Goal: Information Seeking & Learning: Learn about a topic

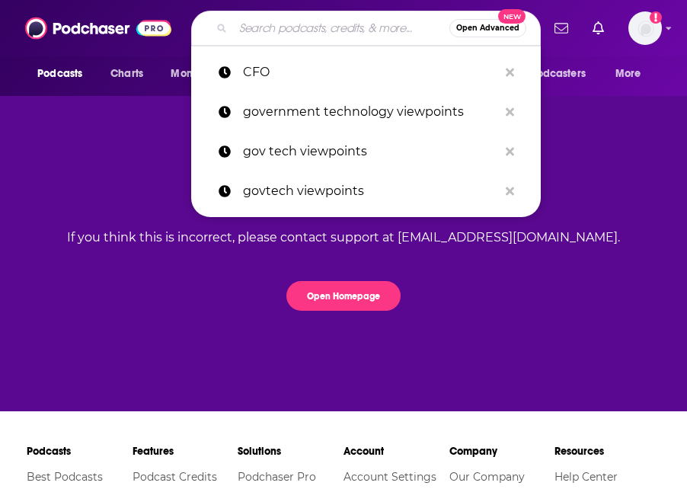
click at [364, 37] on input "Search podcasts, credits, & more..." at bounding box center [341, 28] width 216 height 24
paste input "CFO Weekly"
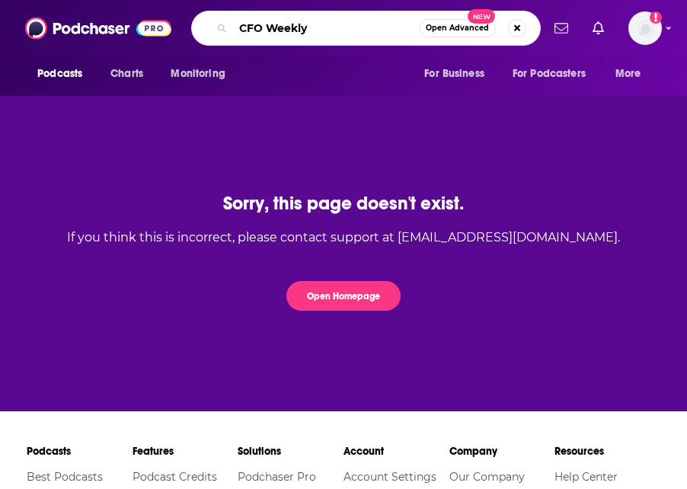
type input "CFO Weekly"
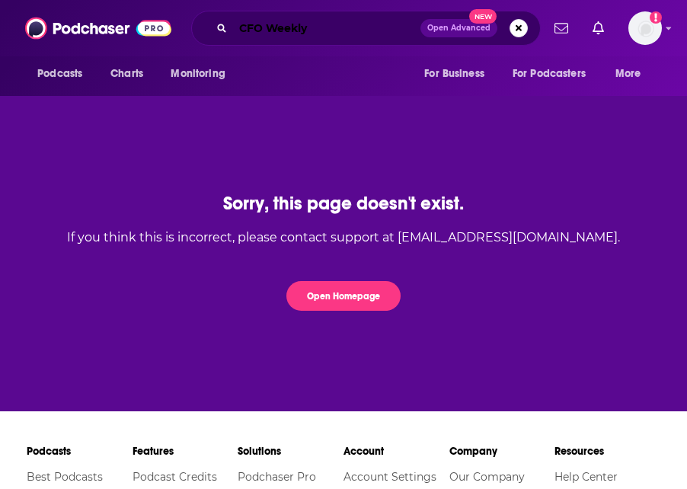
click at [337, 38] on input "CFO Weekly" at bounding box center [326, 28] width 187 height 24
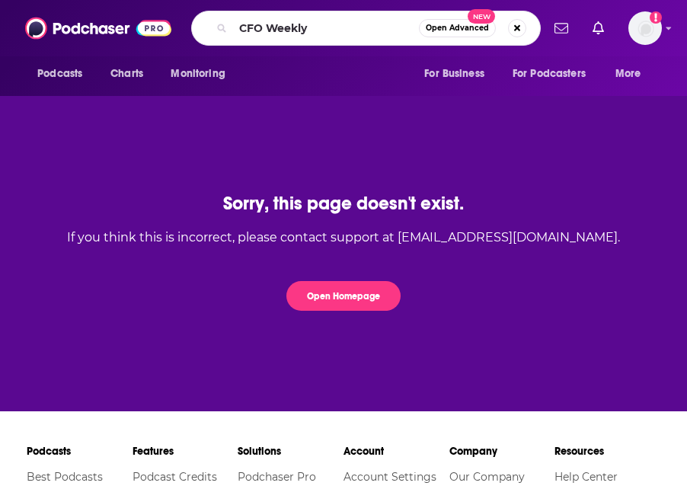
click at [222, 29] on icon "Search podcasts, credits, & more..." at bounding box center [221, 28] width 8 height 8
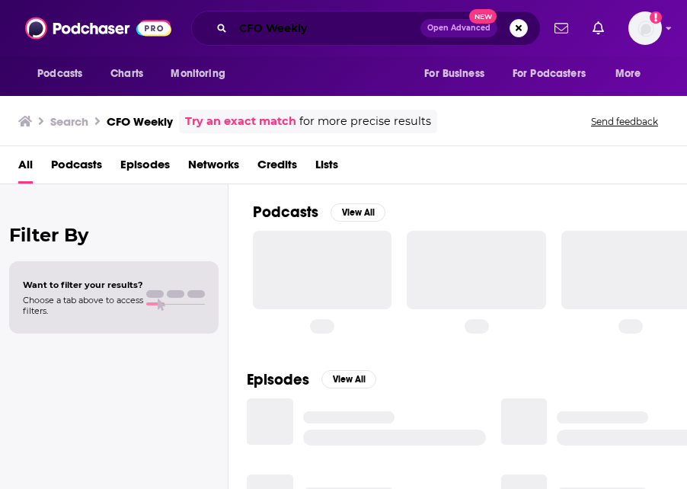
click at [338, 27] on input "CFO Weekly" at bounding box center [326, 28] width 187 height 24
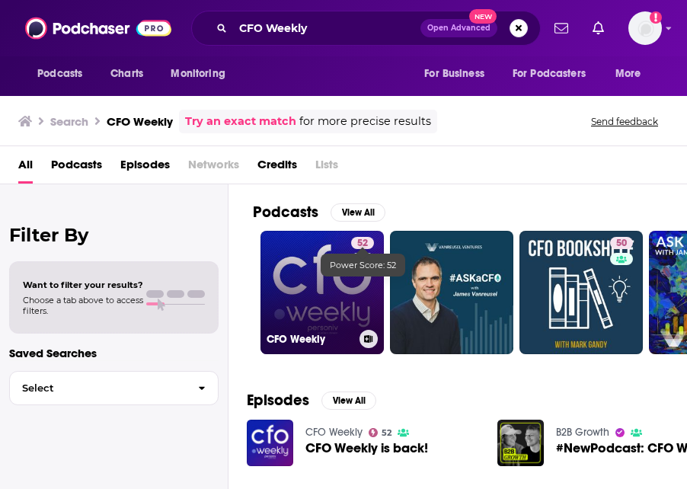
click at [324, 286] on link "52 CFO Weekly" at bounding box center [321, 292] width 123 height 123
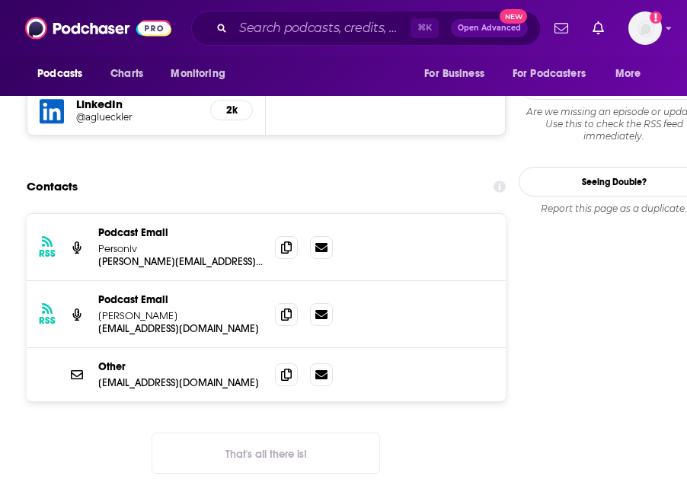
scroll to position [1643, 0]
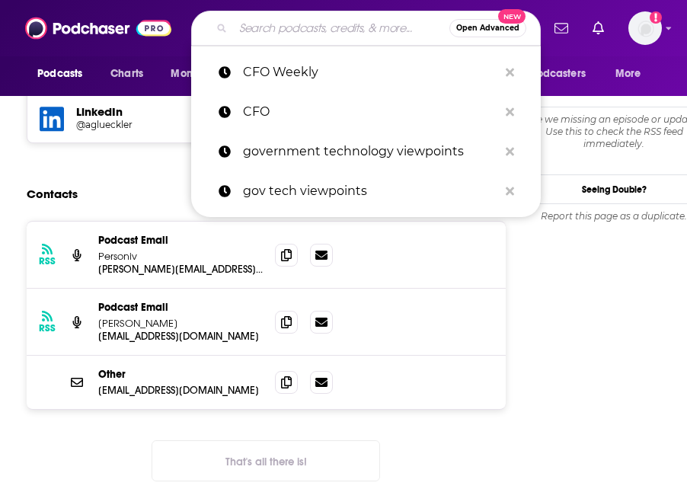
click at [322, 37] on input "Search podcasts, credits, & more..." at bounding box center [341, 28] width 216 height 24
type input "v"
paste input "The Enterprise Edge"
type input "The Enterprise Edge"
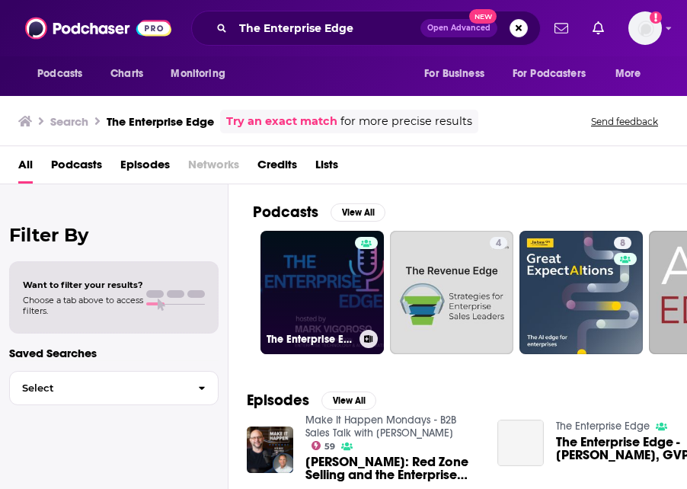
click at [327, 276] on link "The Enterprise Edge" at bounding box center [321, 292] width 123 height 123
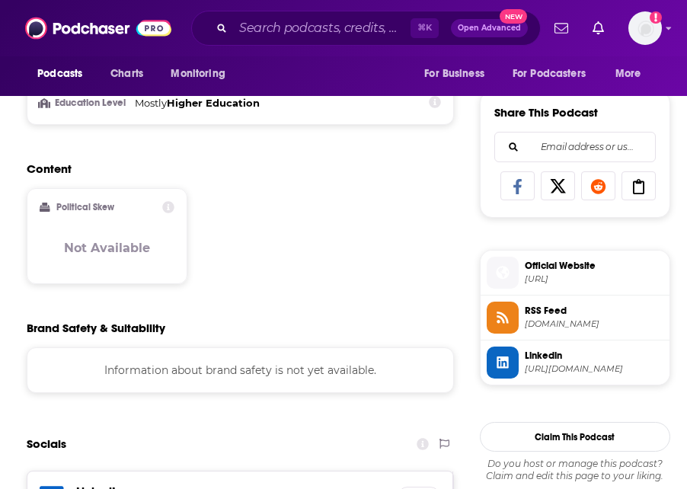
scroll to position [1255, 0]
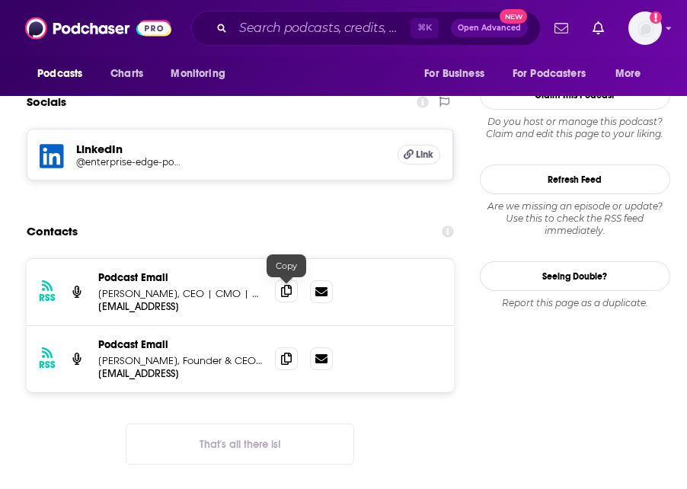
click at [292, 291] on icon at bounding box center [286, 291] width 11 height 12
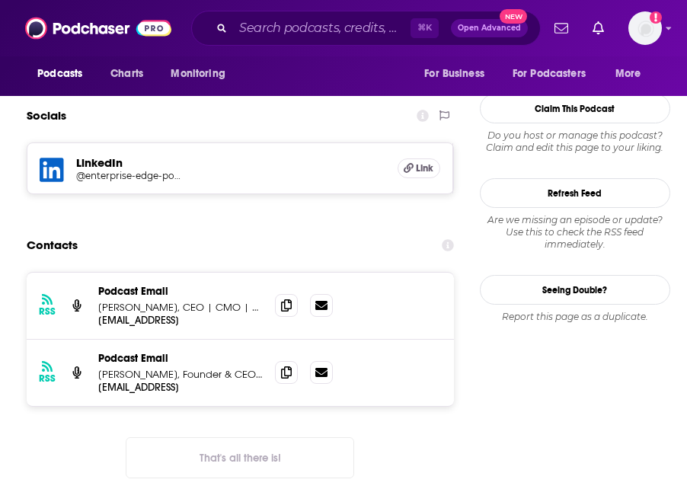
scroll to position [1256, 0]
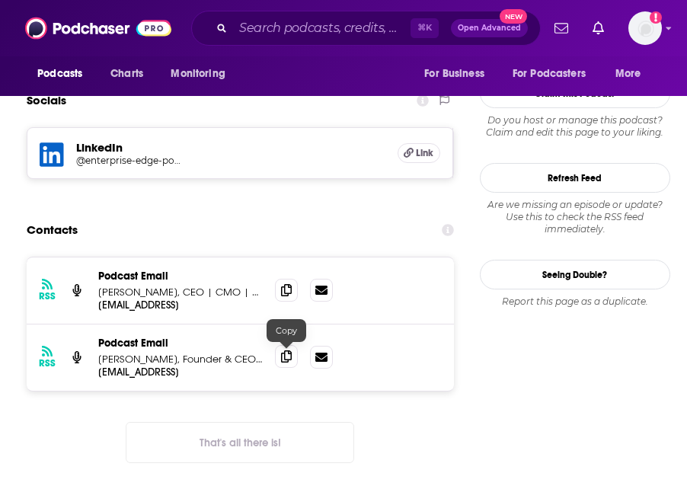
click at [286, 358] on icon at bounding box center [286, 356] width 11 height 12
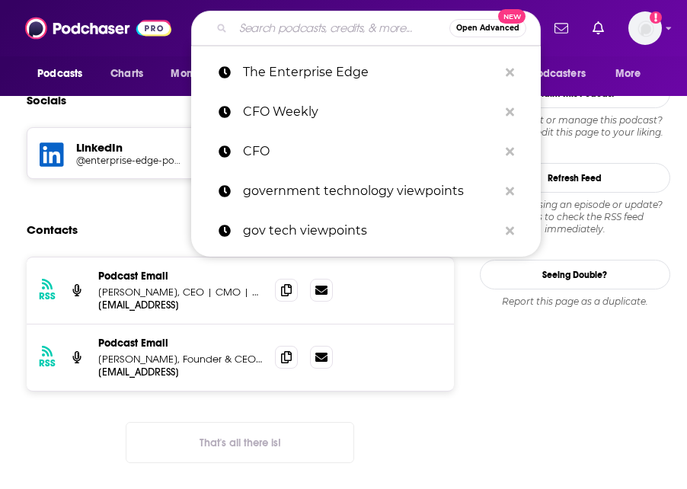
click at [302, 37] on input "Search podcasts, credits, & more..." at bounding box center [341, 28] width 216 height 24
paste input "Inside the Strategy Room (McKinsey)"
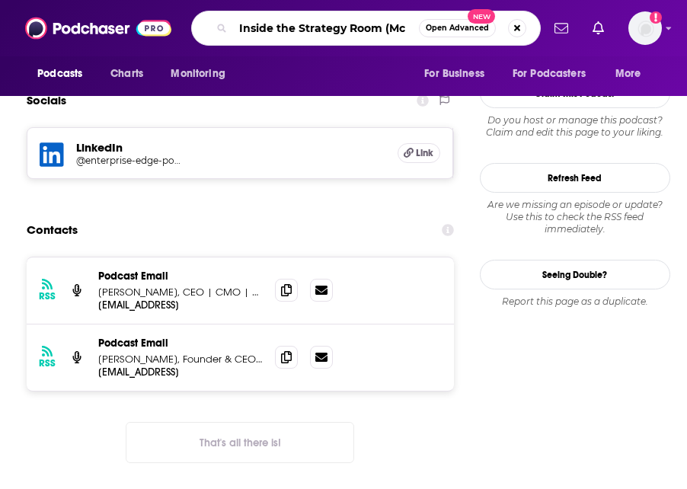
scroll to position [0, 0]
type input "Inside the Strategy Room"
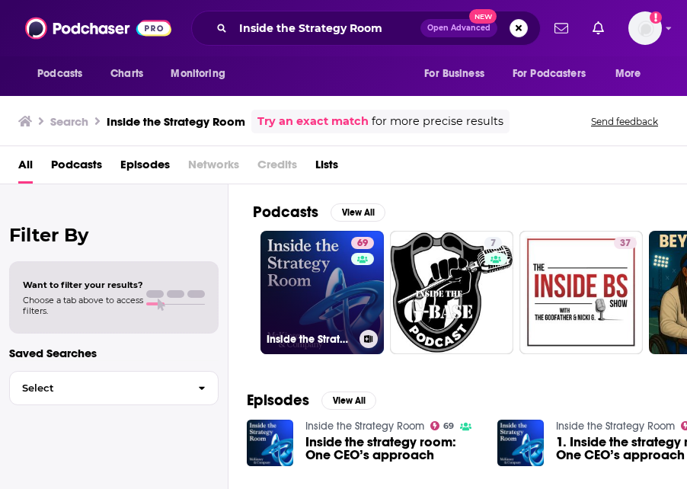
click at [291, 327] on link "69 Inside the Strategy Room" at bounding box center [321, 292] width 123 height 123
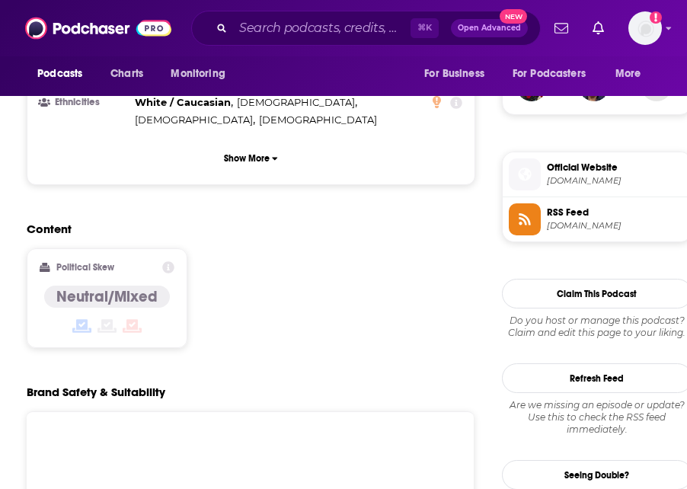
scroll to position [1451, 0]
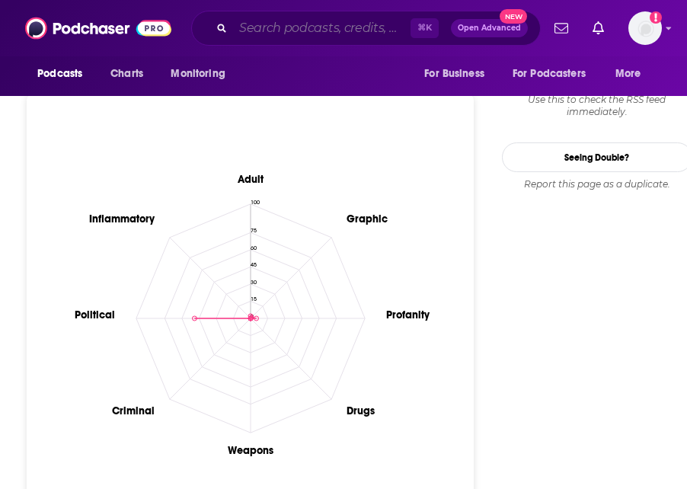
click at [338, 21] on input "Search podcasts, credits, & more..." at bounding box center [321, 28] width 177 height 24
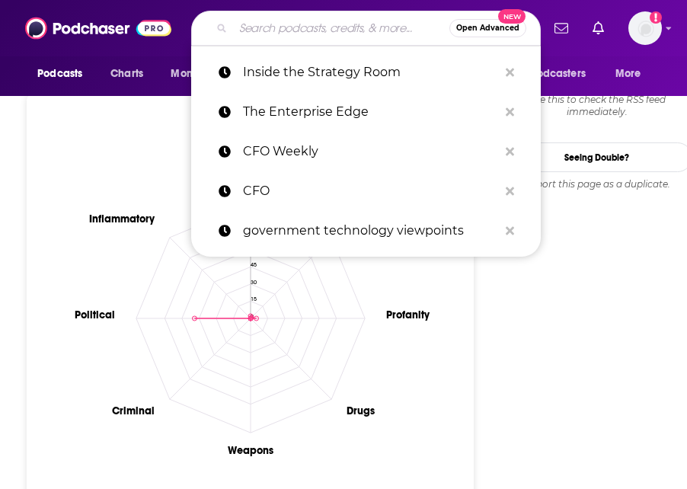
type input "v"
paste input "Exponential View by [PERSON_NAME]"
type input "Exponential View by [PERSON_NAME]"
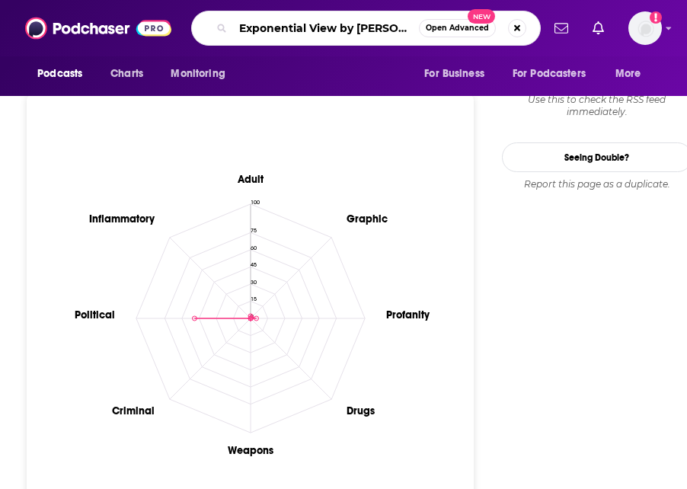
scroll to position [0, 18]
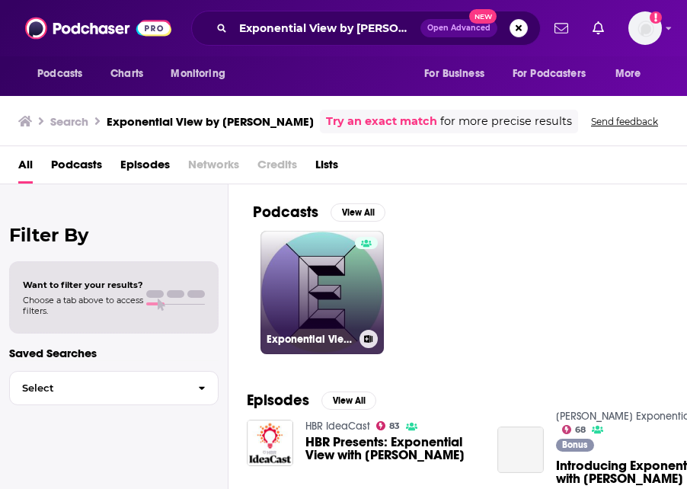
click at [329, 278] on link "Exponential View by [PERSON_NAME]" at bounding box center [321, 292] width 123 height 123
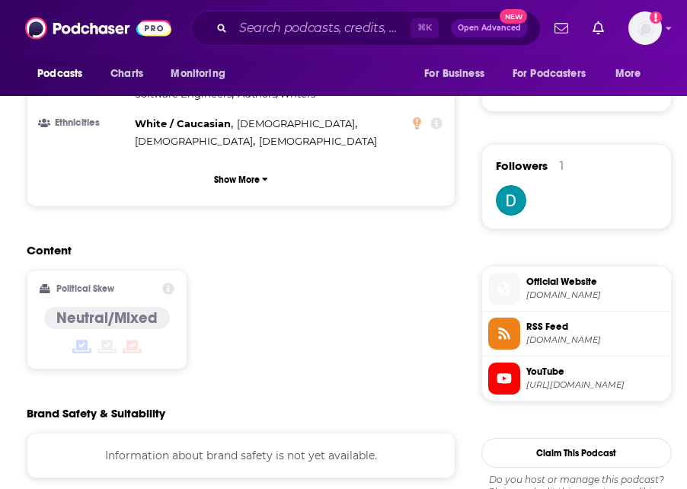
scroll to position [1397, 0]
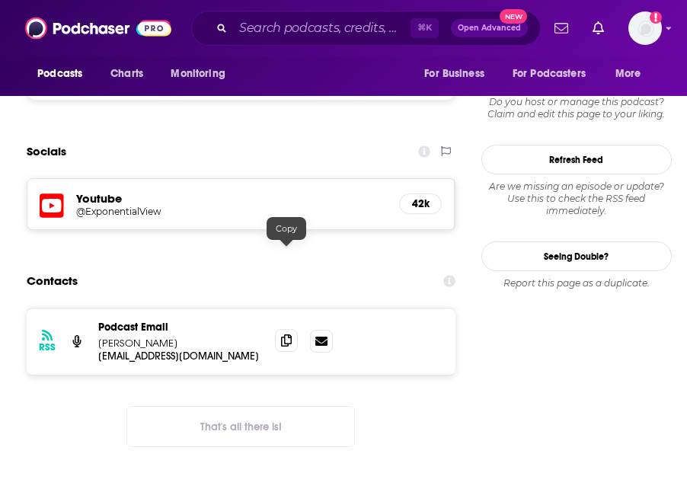
click at [286, 334] on icon at bounding box center [286, 340] width 11 height 12
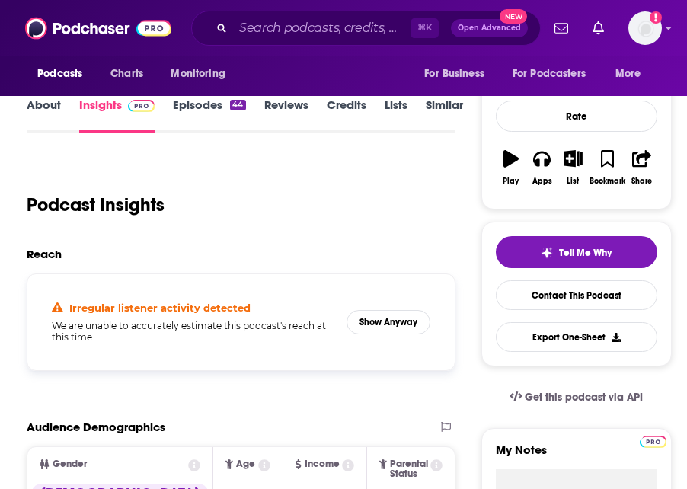
scroll to position [0, 0]
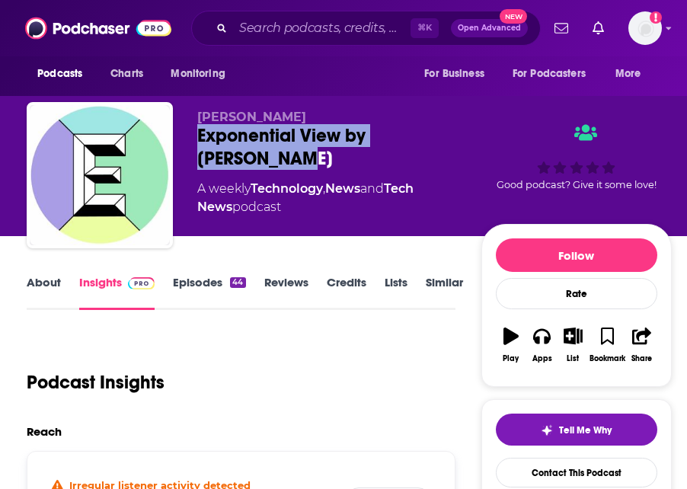
drag, startPoint x: 247, startPoint y: 158, endPoint x: 196, endPoint y: 136, distance: 55.6
click at [196, 136] on div "[PERSON_NAME] Exponential View by [PERSON_NAME] A weekly Technology , News and …" at bounding box center [349, 178] width 644 height 152
copy h2 "Exponential View by [PERSON_NAME]"
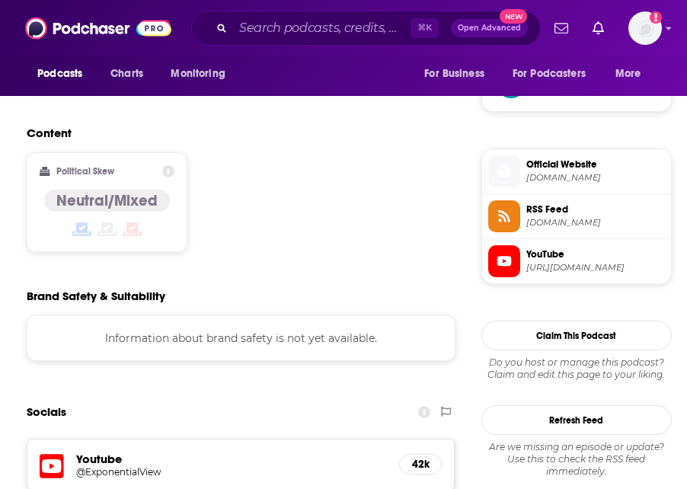
scroll to position [1487, 0]
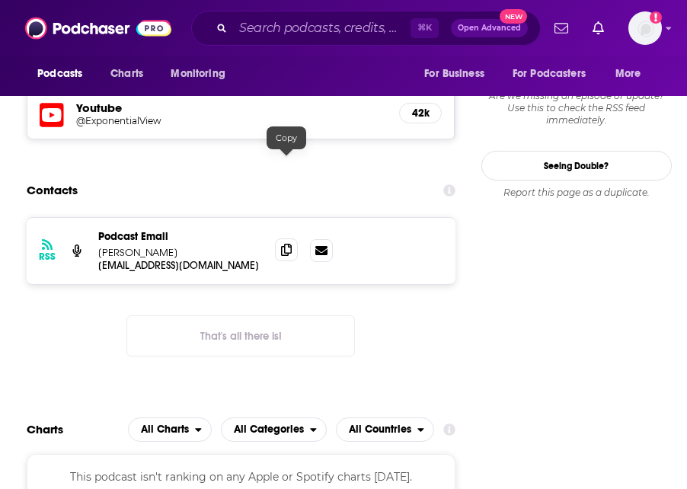
click at [287, 238] on span at bounding box center [286, 249] width 23 height 23
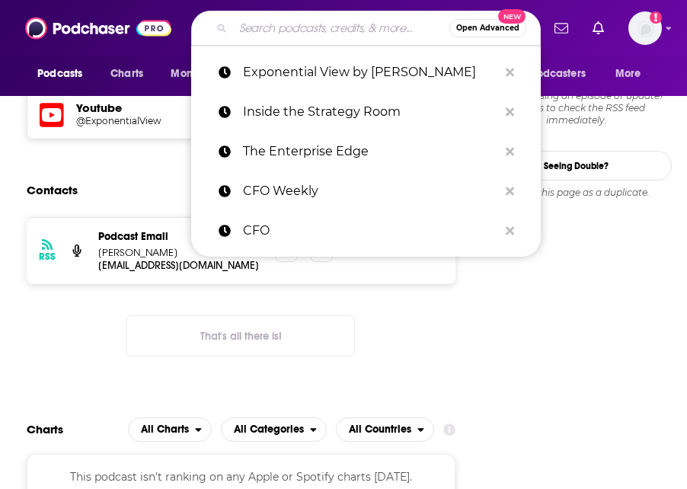
click at [329, 34] on input "Search podcasts, credits, & more..." at bounding box center [341, 28] width 216 height 24
paste input "UK Finance Podcast Hub"
type input "UK Finance Podcast Hub"
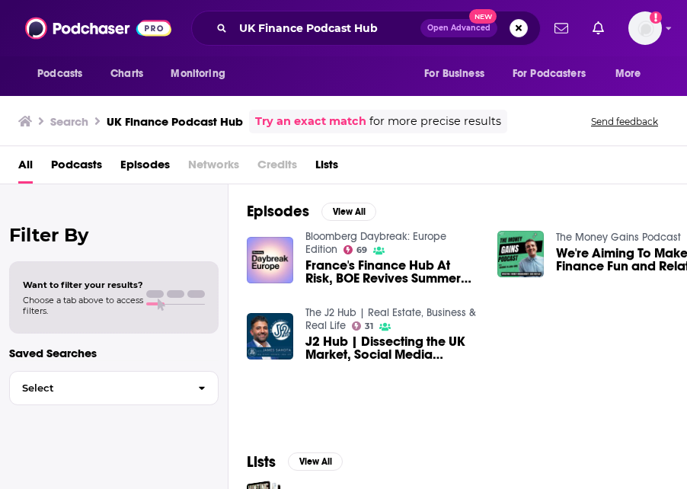
scroll to position [309, 0]
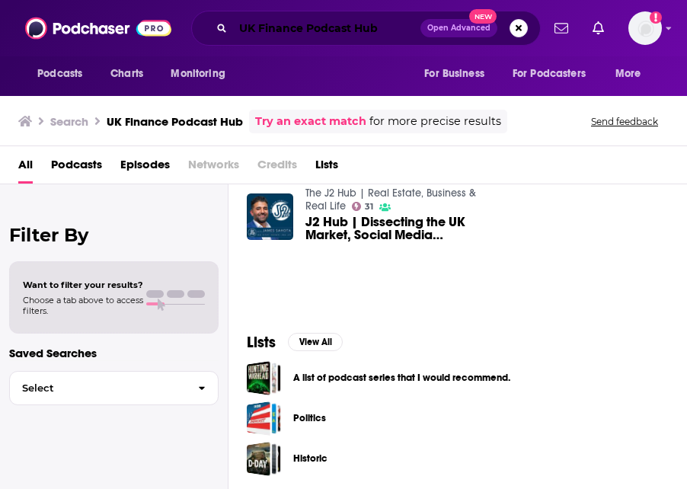
click at [245, 30] on input "UK Finance Podcast Hub" at bounding box center [326, 28] width 187 height 24
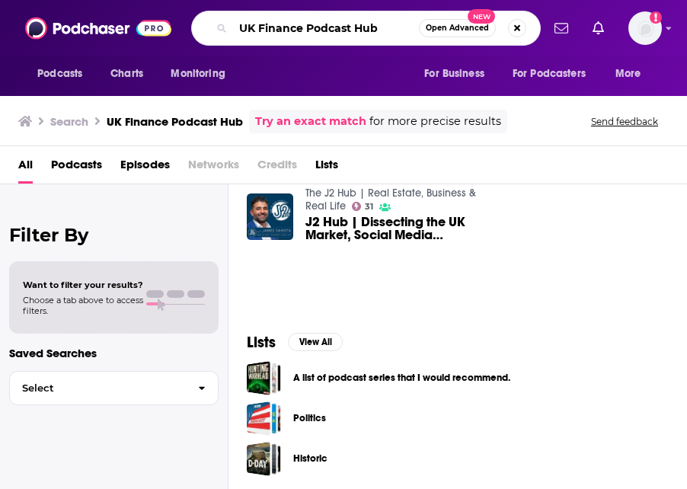
click at [245, 30] on input "UK Finance Podcast Hub" at bounding box center [326, 28] width 186 height 24
drag, startPoint x: 283, startPoint y: 30, endPoint x: 402, endPoint y: 27, distance: 119.6
click at [402, 27] on input "Finance Podcast Hub" at bounding box center [326, 28] width 186 height 24
type input "Finance"
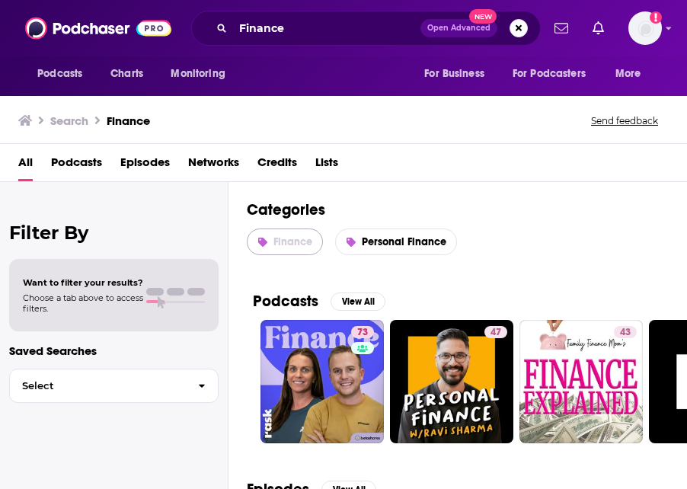
click at [302, 239] on span "Finance" at bounding box center [292, 241] width 39 height 13
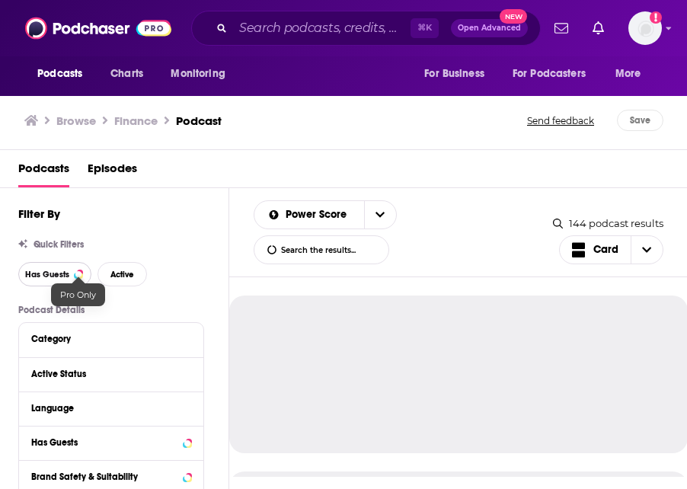
click at [60, 276] on span "Has Guests" at bounding box center [47, 274] width 44 height 8
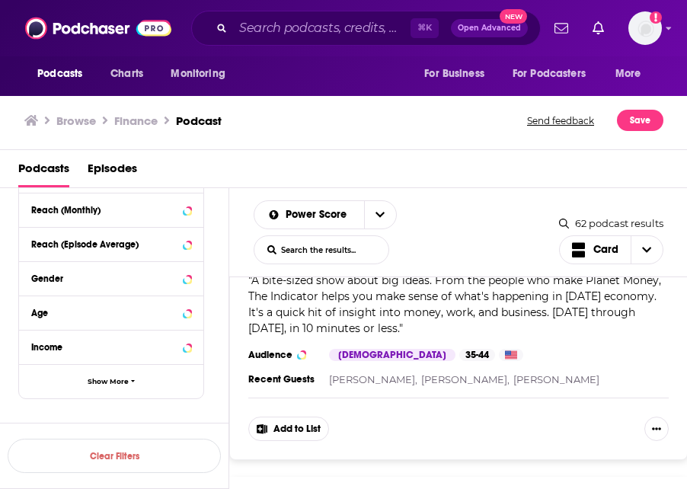
scroll to position [435, 0]
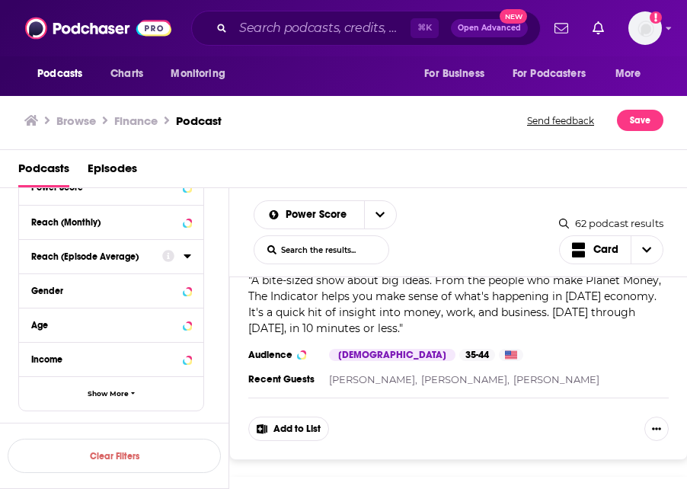
click at [184, 256] on icon at bounding box center [187, 256] width 7 height 4
click at [184, 256] on icon at bounding box center [188, 256] width 8 height 12
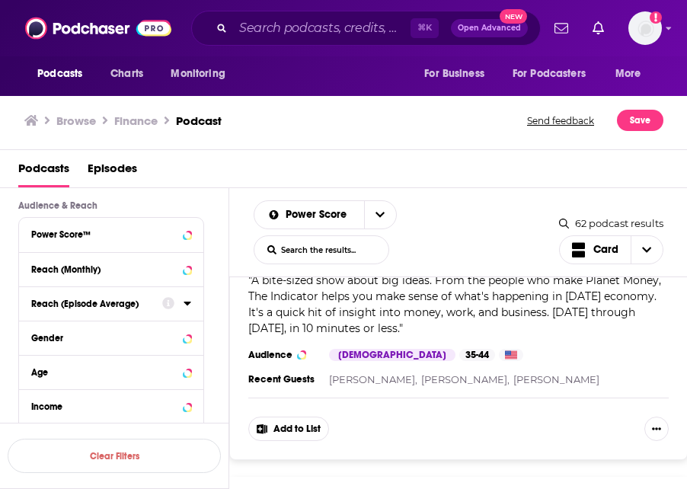
scroll to position [328, 0]
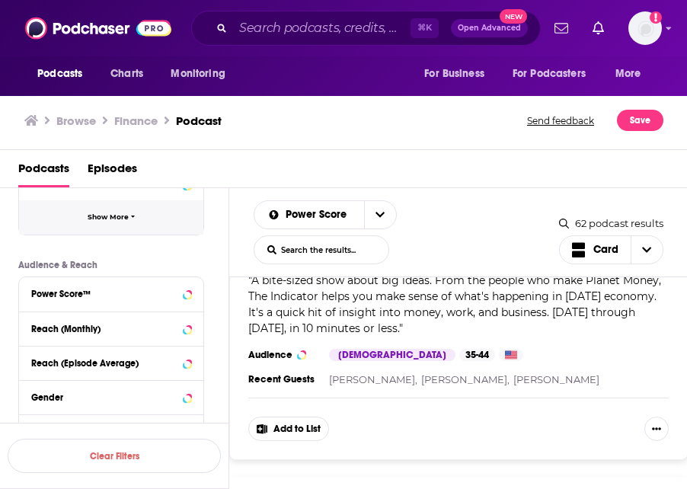
click at [116, 219] on span "Show More" at bounding box center [108, 217] width 41 height 8
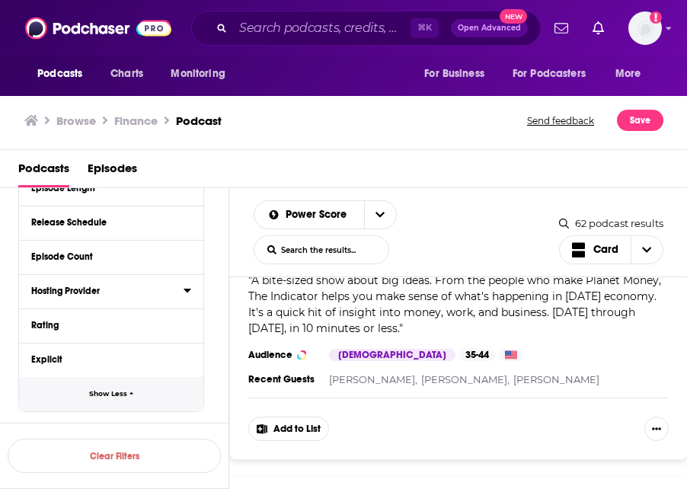
scroll to position [386, 0]
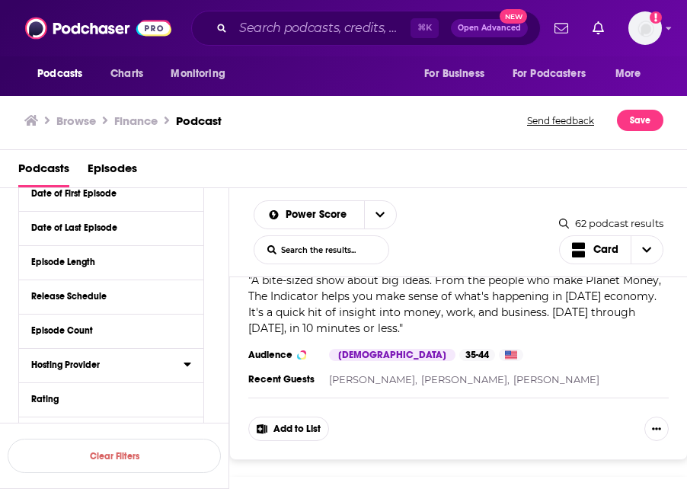
click at [196, 367] on div "Hosting Provider" at bounding box center [111, 365] width 184 height 34
click at [181, 366] on button "Hosting Provider" at bounding box center [107, 364] width 152 height 19
click at [184, 366] on icon at bounding box center [188, 364] width 8 height 12
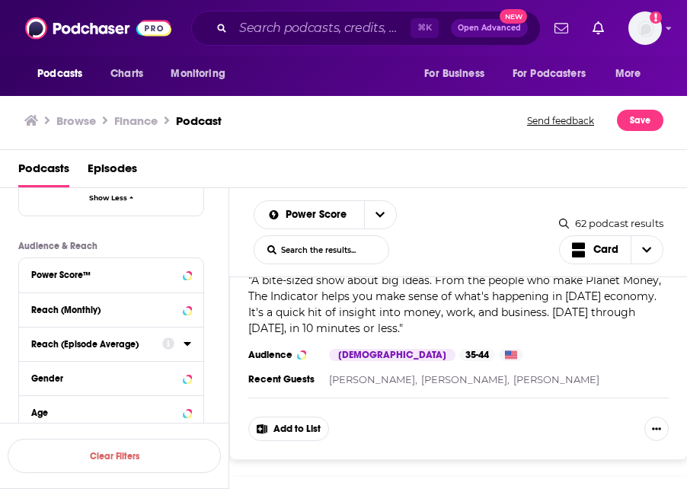
scroll to position [781, 0]
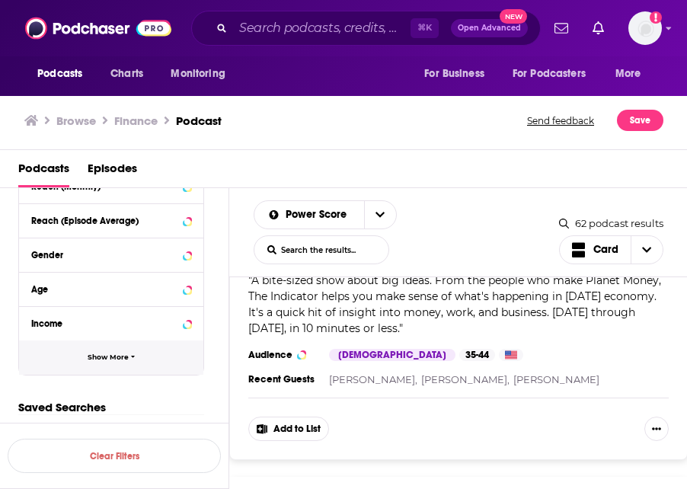
click at [123, 365] on button "Show More" at bounding box center [111, 357] width 184 height 34
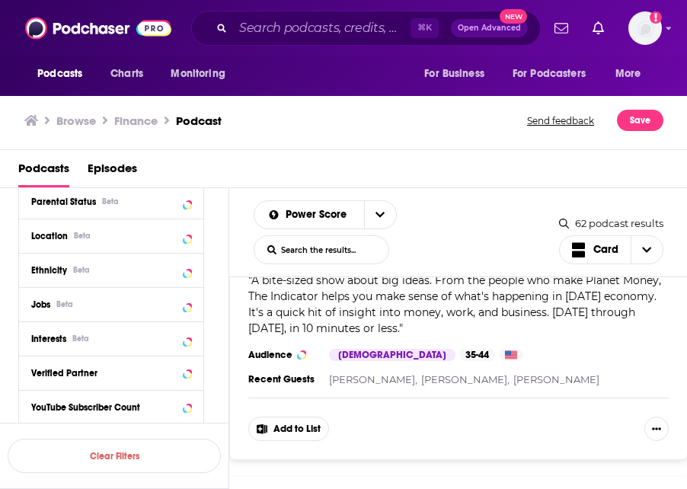
scroll to position [951, 0]
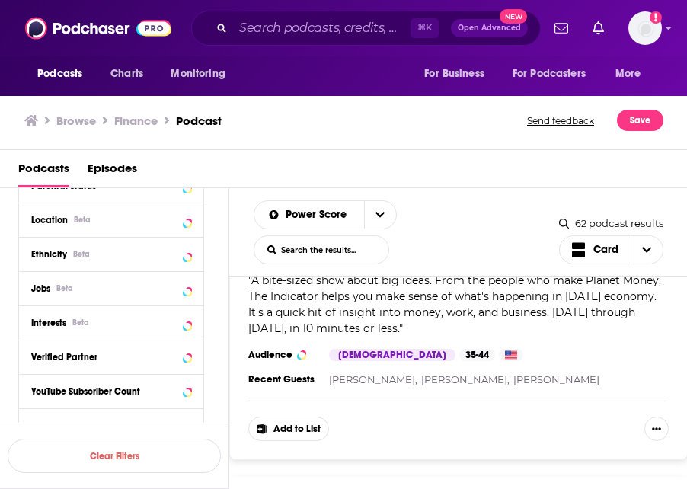
click at [191, 222] on div "Location Beta" at bounding box center [111, 220] width 184 height 34
click at [190, 224] on icon at bounding box center [188, 219] width 8 height 12
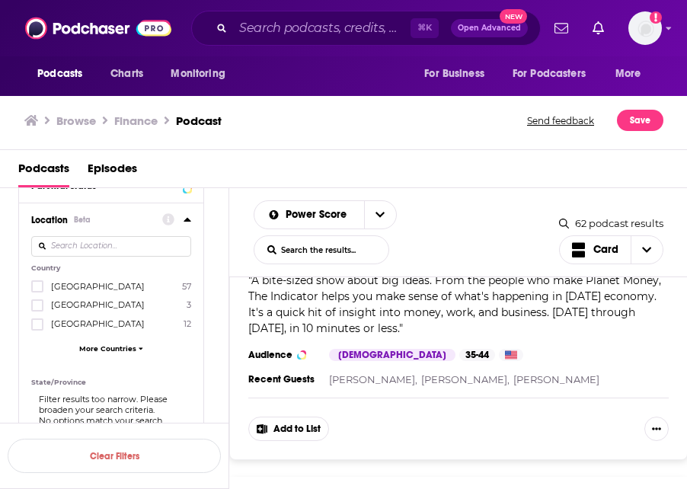
click at [110, 353] on span "More Countries" at bounding box center [107, 348] width 57 height 8
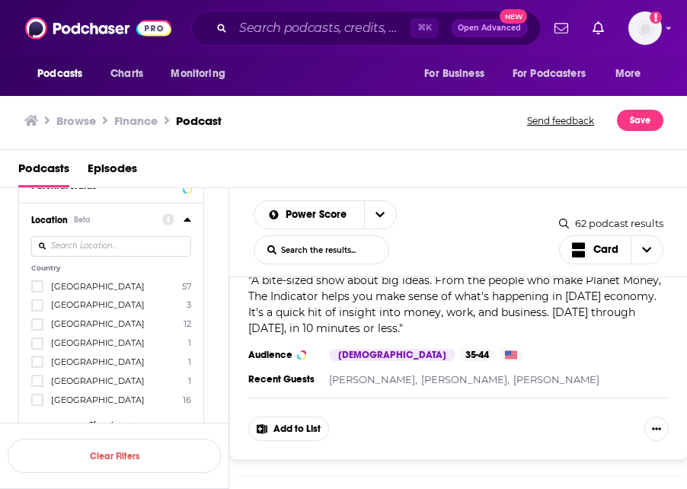
scroll to position [988, 0]
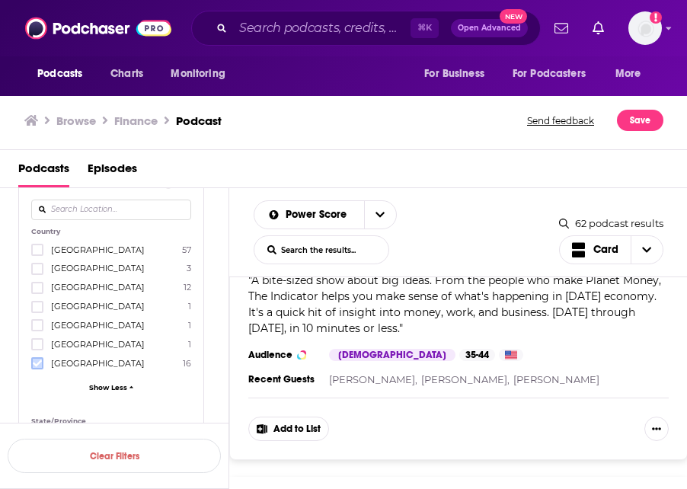
click at [37, 361] on icon at bounding box center [37, 363] width 9 height 9
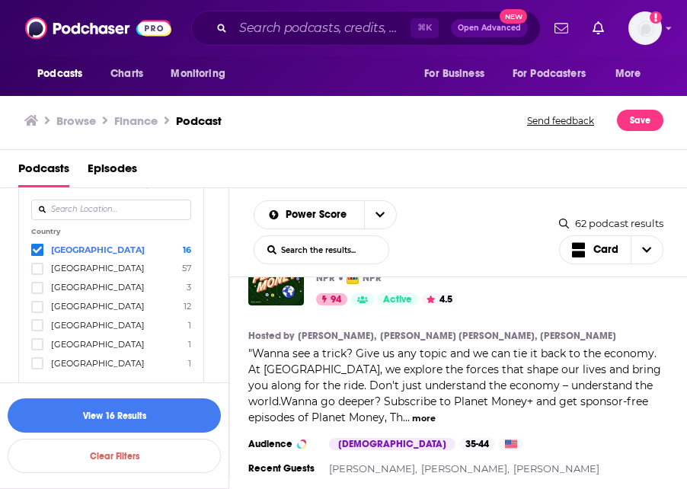
scroll to position [0, 0]
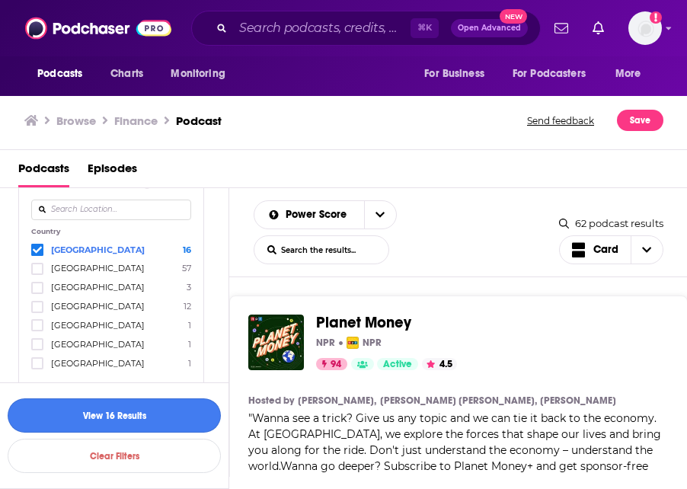
click at [157, 427] on button "View 16 Results" at bounding box center [114, 415] width 213 height 34
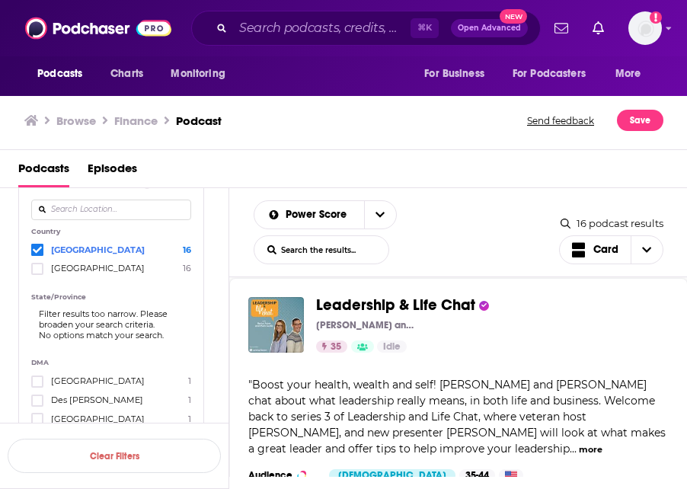
scroll to position [679, 0]
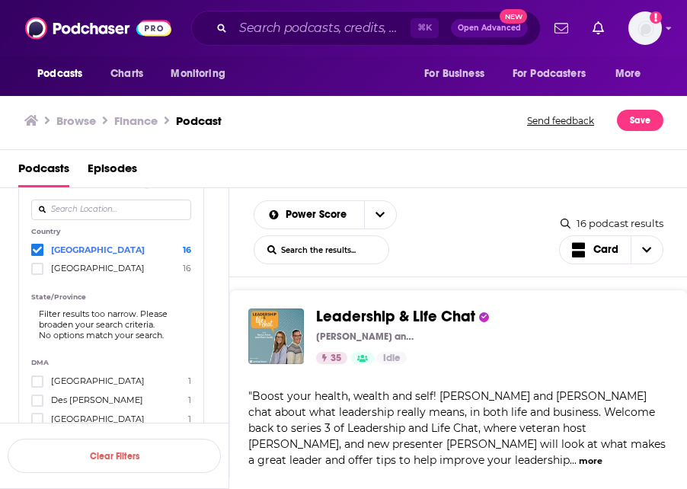
click at [420, 316] on span "Leadership & Life Chat" at bounding box center [395, 316] width 159 height 19
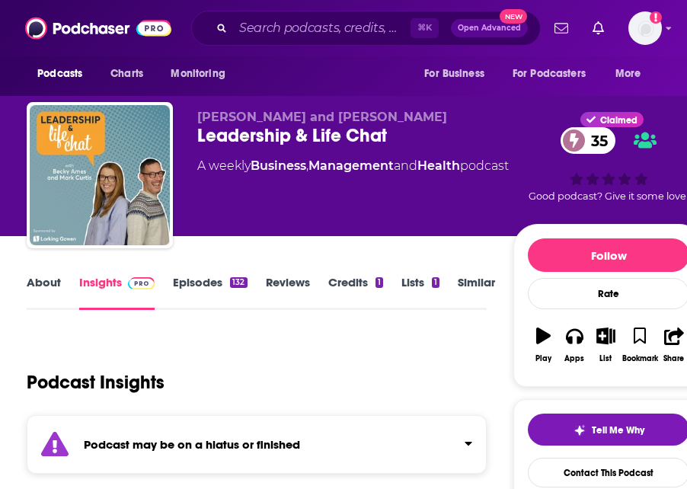
click at [200, 279] on link "Episodes 132" at bounding box center [210, 292] width 74 height 35
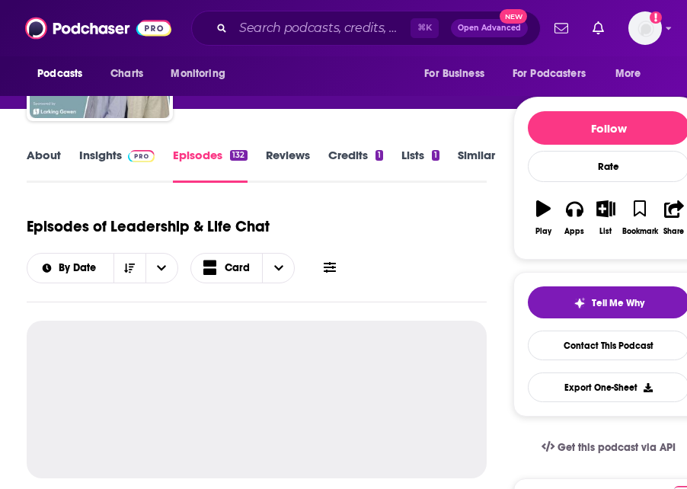
scroll to position [260, 0]
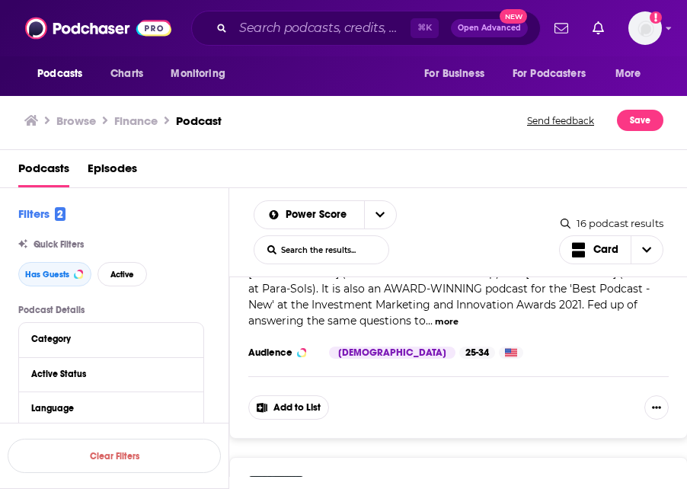
scroll to position [2740, 0]
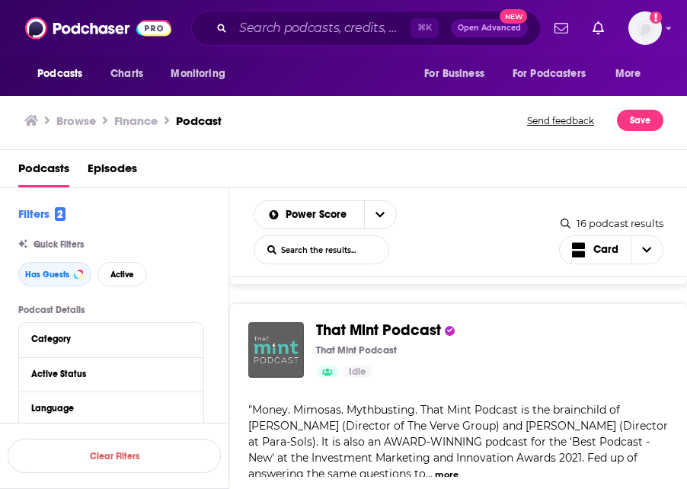
click at [86, 123] on h3 "Browse" at bounding box center [76, 120] width 40 height 14
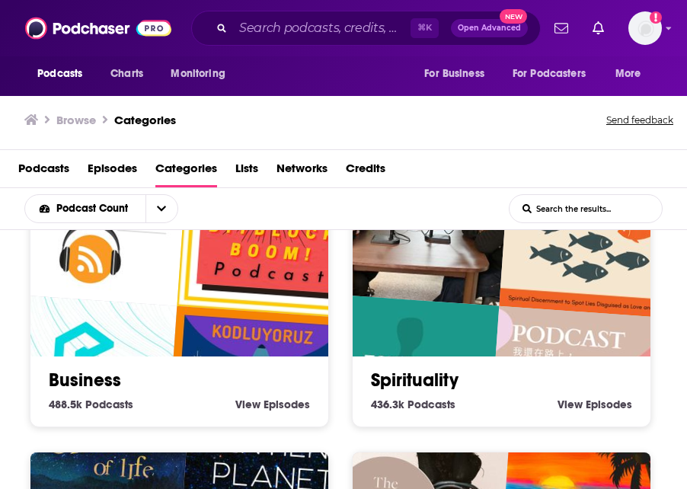
scroll to position [632, 0]
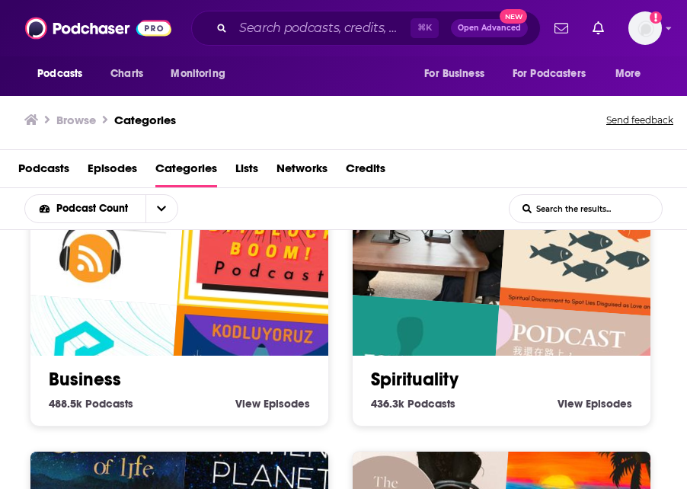
click at [267, 321] on img "Kodluyoruz - Alchemist Podcast" at bounding box center [259, 400] width 190 height 190
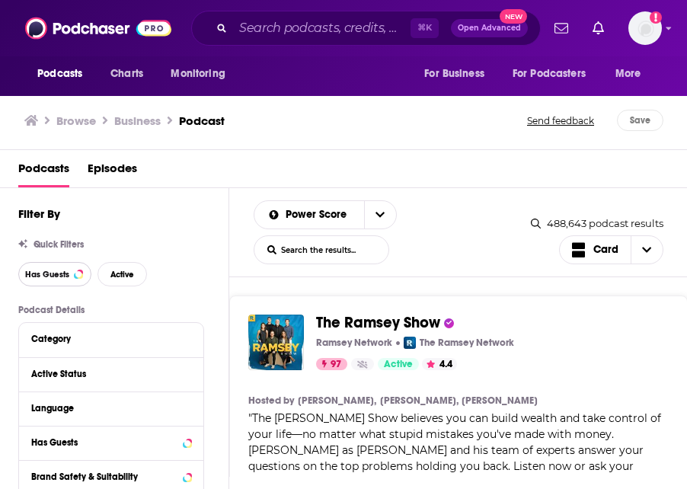
click at [55, 276] on span "Has Guests" at bounding box center [47, 274] width 44 height 8
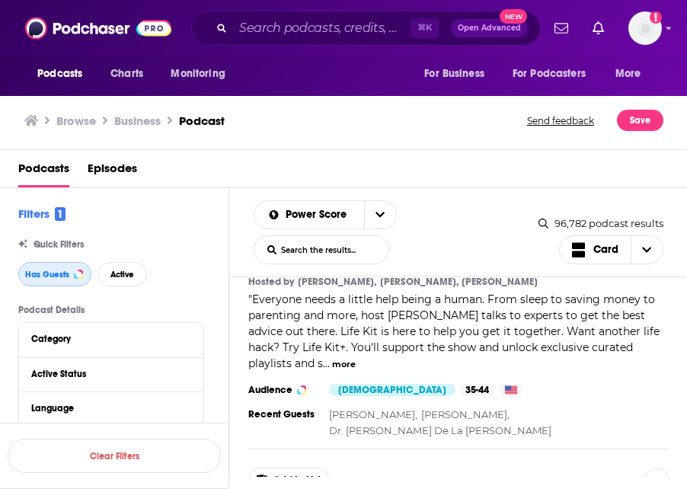
scroll to position [8109, 0]
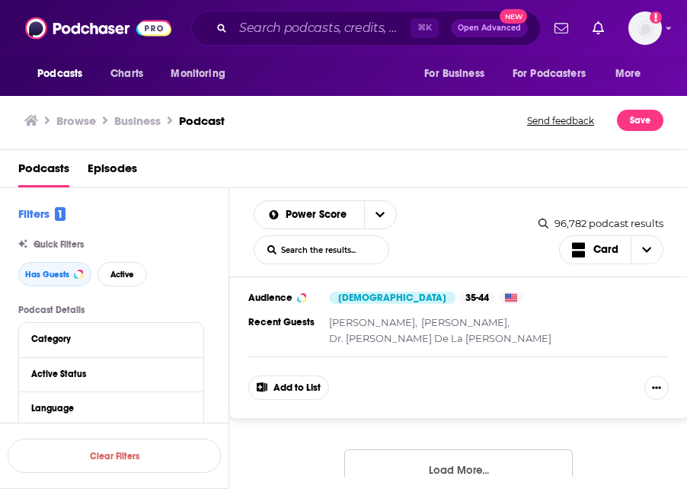
click at [503, 449] on button "Load More..." at bounding box center [458, 469] width 228 height 41
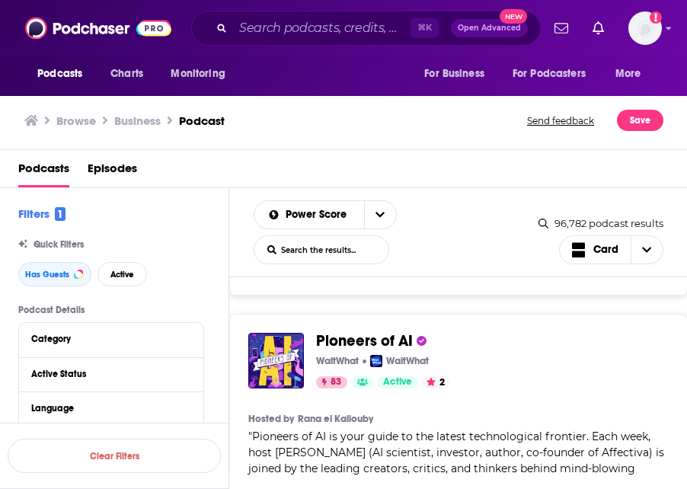
scroll to position [10193, 0]
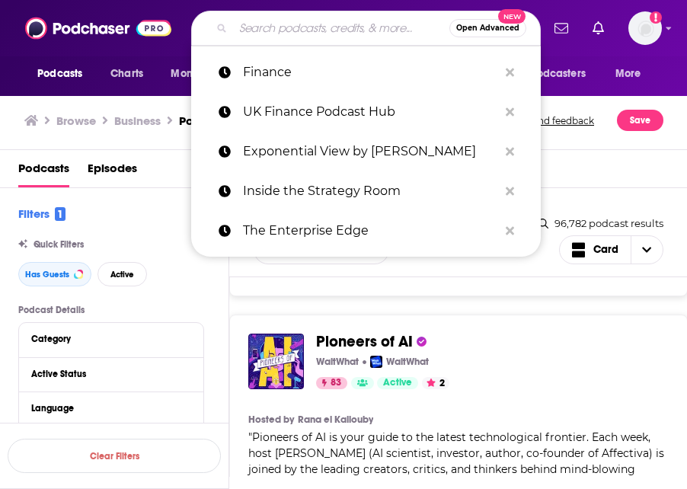
click at [315, 18] on input "Search podcasts, credits, & more..." at bounding box center [341, 28] width 216 height 24
paste input "FT Tech Tonic"
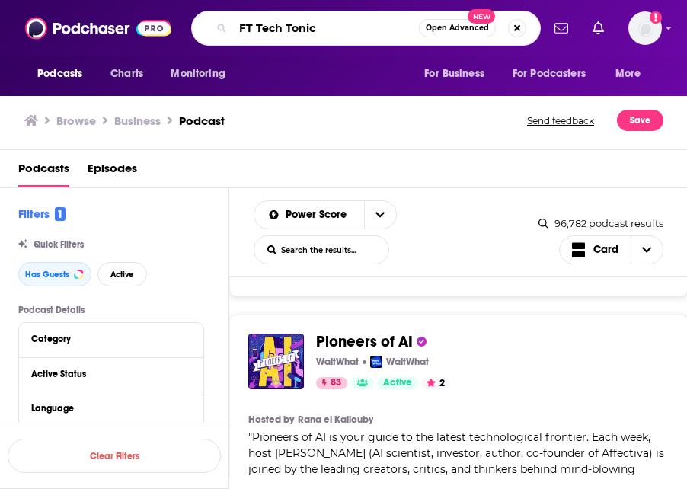
type input "FT Tech Tonic"
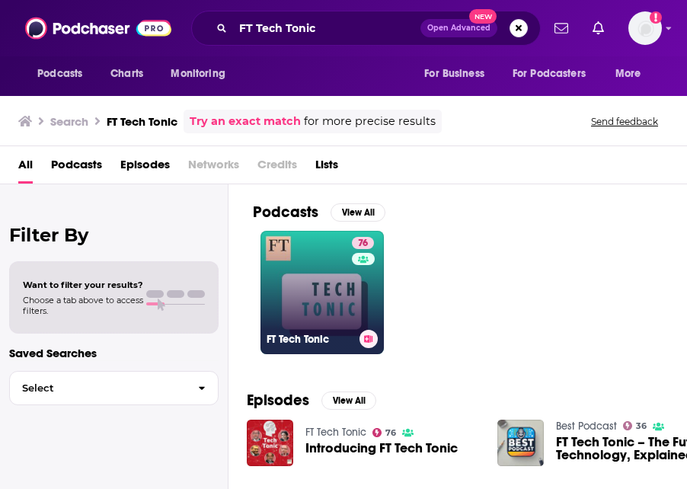
click at [318, 296] on link "76 FT Tech Tonic" at bounding box center [321, 292] width 123 height 123
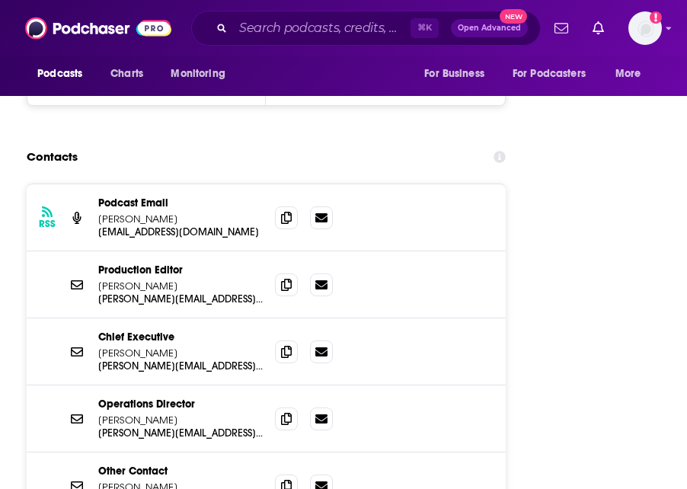
scroll to position [2555, 0]
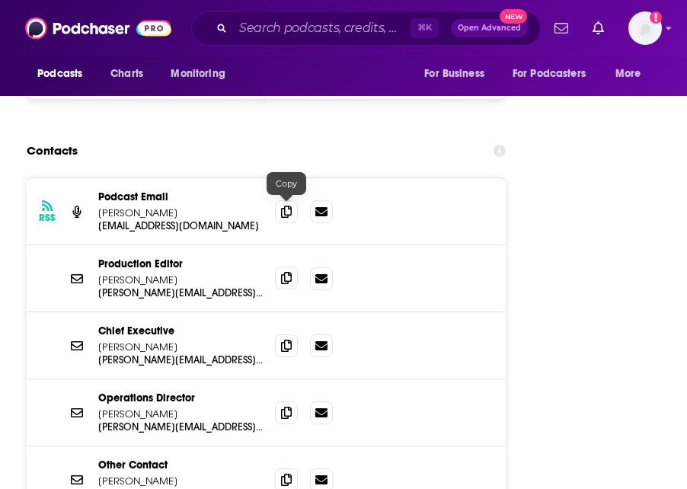
click at [287, 272] on icon at bounding box center [286, 278] width 11 height 12
click at [357, 24] on input "Search podcasts, credits, & more..." at bounding box center [321, 28] width 177 height 24
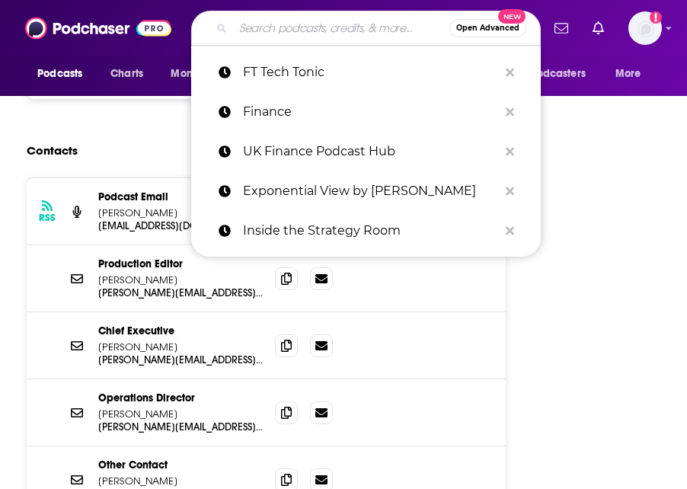
paste input "The Tech Leaders Podcast"
type input "The Tech Leaders Podcast"
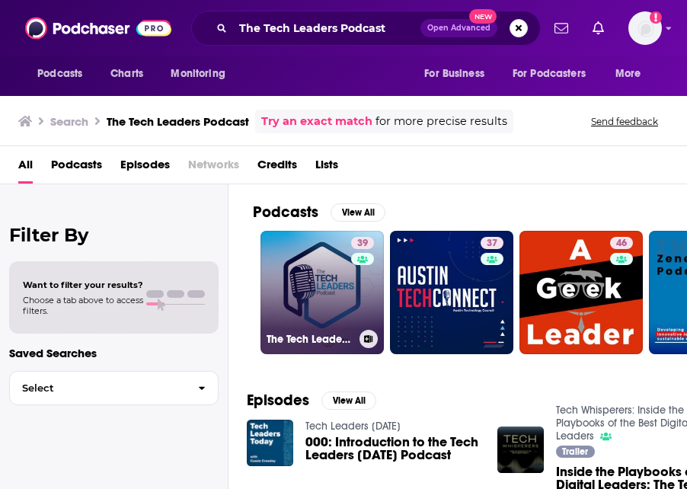
click at [289, 290] on link "39 The Tech Leaders Podcast" at bounding box center [321, 292] width 123 height 123
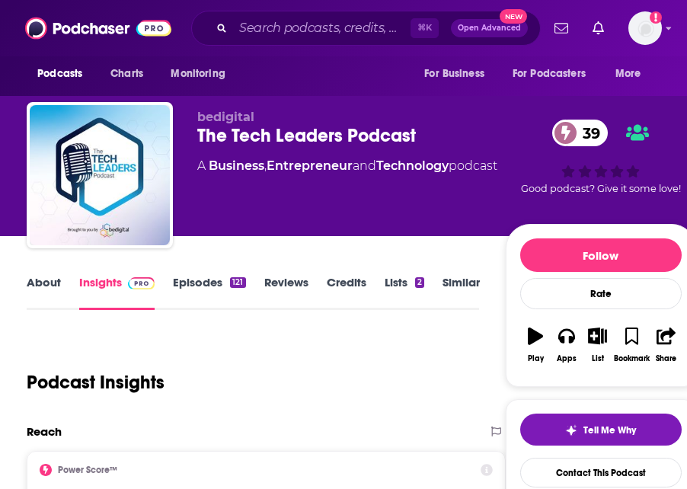
click at [305, 129] on div "The Tech Leaders Podcast 39" at bounding box center [351, 135] width 308 height 23
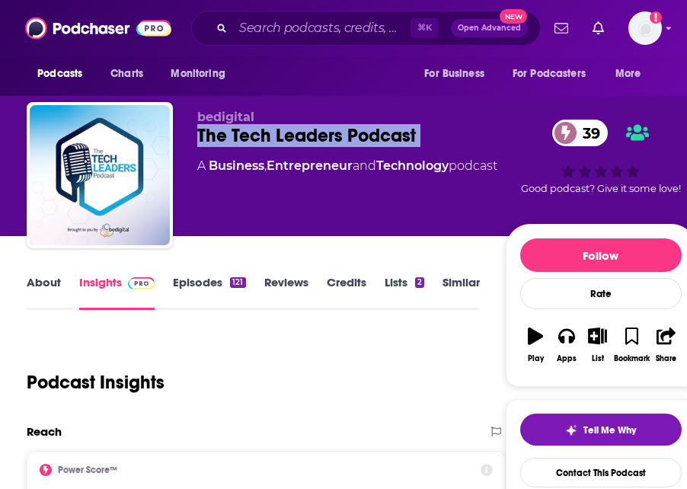
click at [305, 129] on div "The Tech Leaders Podcast 39" at bounding box center [351, 135] width 308 height 23
copy div "The Tech Leaders Podcast 39"
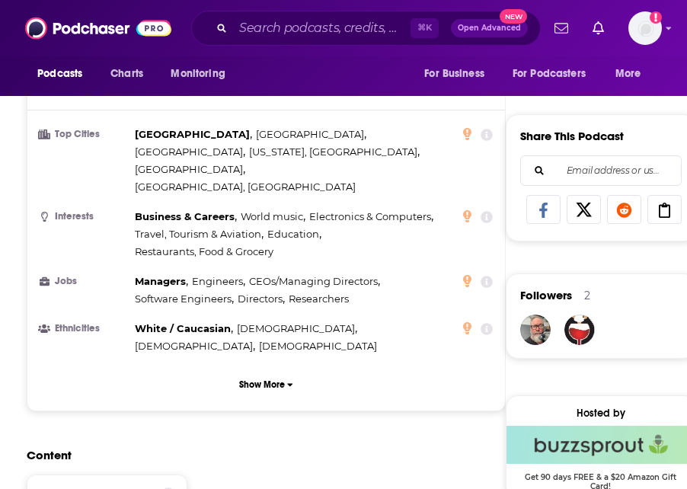
scroll to position [1333, 0]
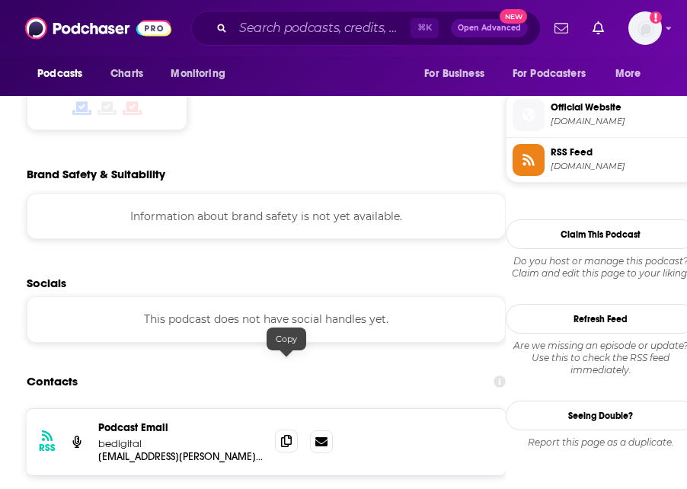
click at [286, 435] on icon at bounding box center [286, 441] width 11 height 12
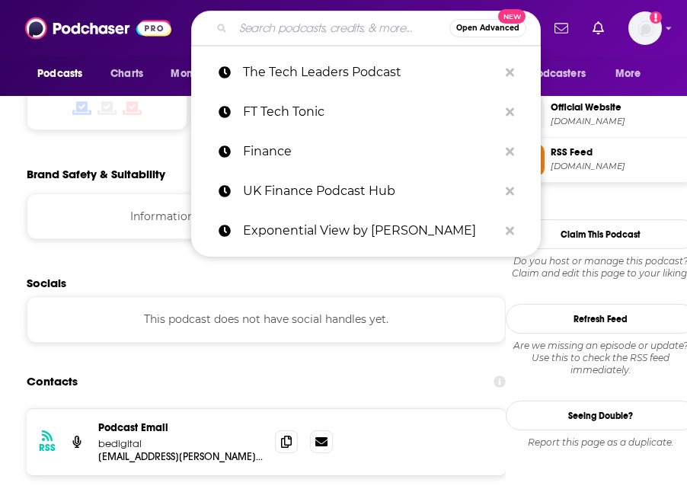
click at [333, 30] on input "Search podcasts, credits, & more..." at bounding box center [341, 28] width 216 height 24
paste input "Tech Transformed"
type input "Tech Transformed"
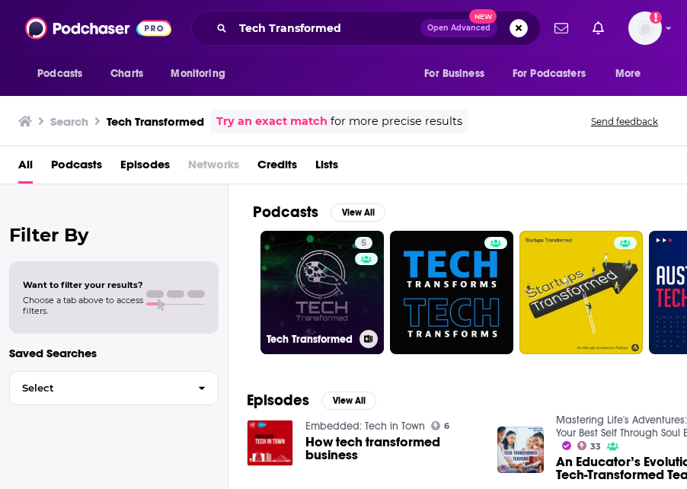
click at [279, 310] on link "5 Tech Transformed" at bounding box center [321, 292] width 123 height 123
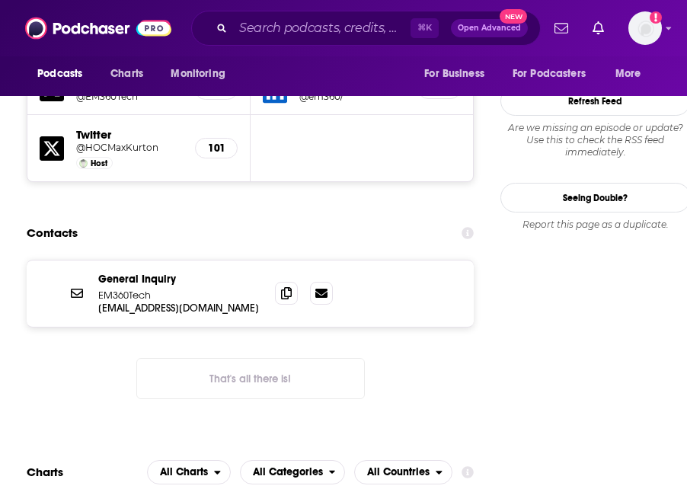
scroll to position [1539, 0]
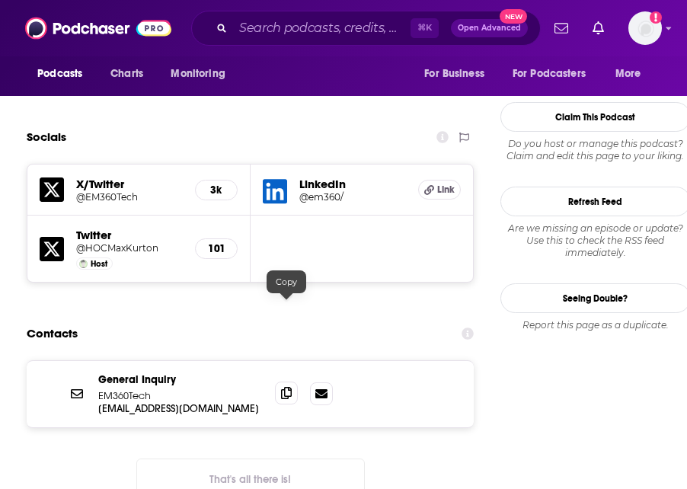
click at [283, 387] on icon at bounding box center [286, 393] width 11 height 12
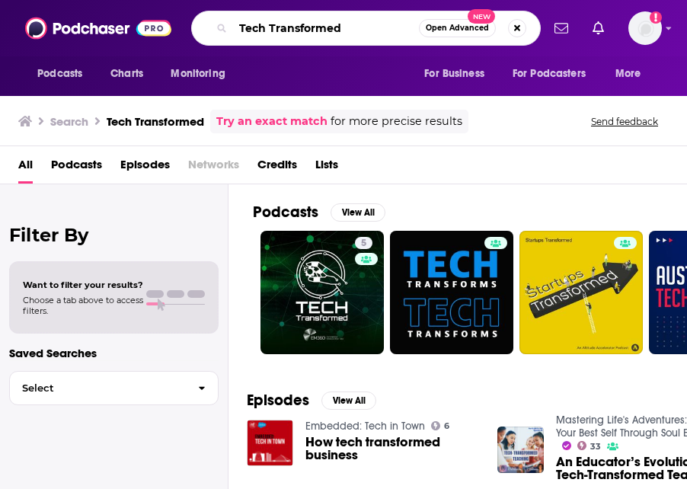
click at [337, 27] on input "Tech Transformed" at bounding box center [326, 28] width 186 height 24
paste input "1. CFO THOUGHT LEADER"
drag, startPoint x: 251, startPoint y: 31, endPoint x: 197, endPoint y: 21, distance: 54.2
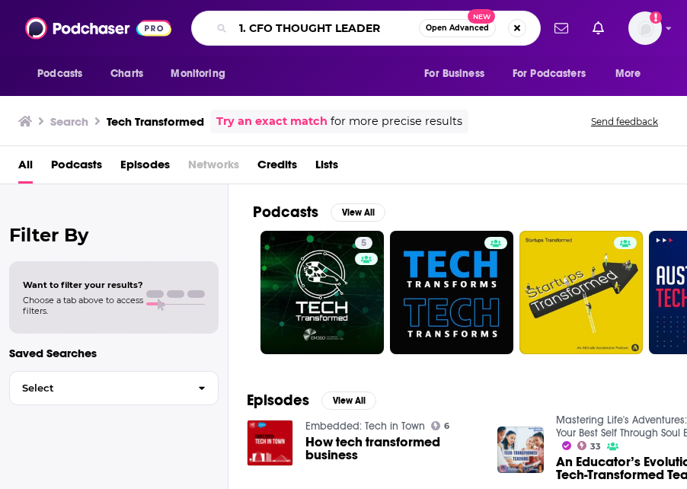
click at [197, 21] on div "1. CFO THOUGHT LEADER Open Advanced New" at bounding box center [366, 28] width 350 height 35
type input "CFO THOUGHT LEADER"
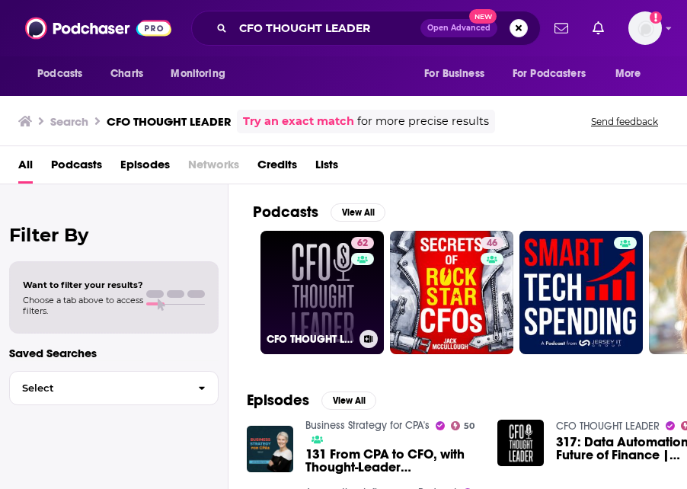
click at [314, 295] on link "62 CFO THOUGHT LEADER" at bounding box center [321, 292] width 123 height 123
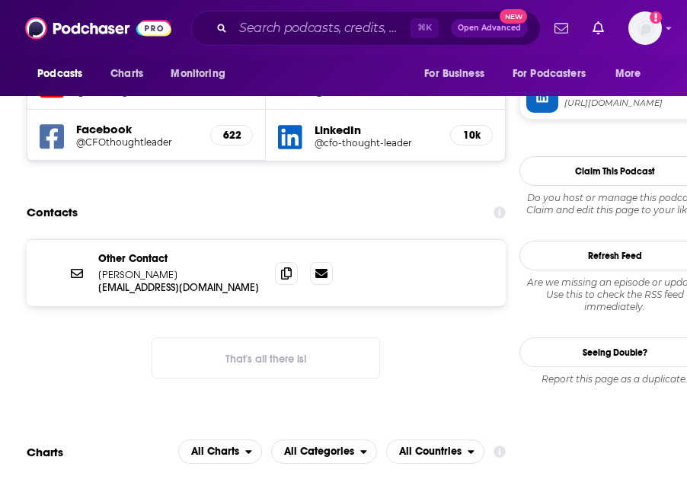
scroll to position [1567, 0]
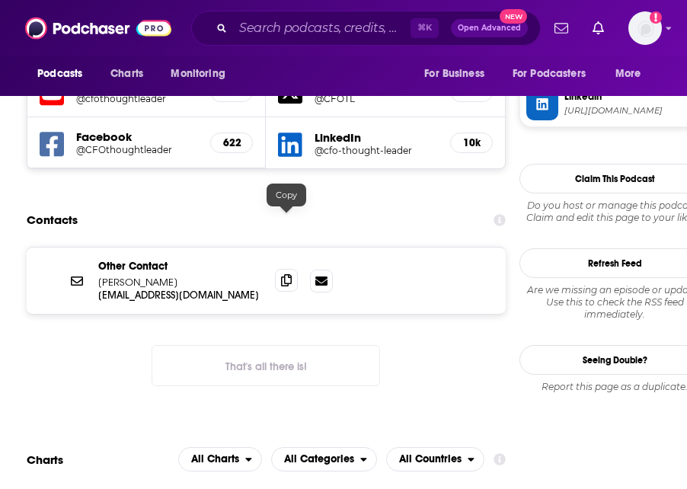
click at [290, 274] on icon at bounding box center [286, 280] width 11 height 12
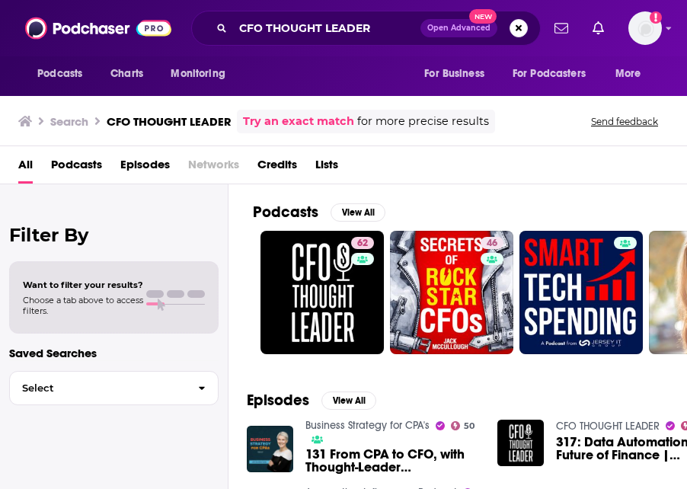
click at [390, 40] on div "CFO THOUGHT LEADER Open Advanced New" at bounding box center [366, 28] width 350 height 35
click at [390, 37] on div "CFO THOUGHT LEADER Open Advanced New" at bounding box center [366, 28] width 350 height 35
click at [390, 36] on input "CFO THOUGHT LEADER" at bounding box center [326, 28] width 187 height 24
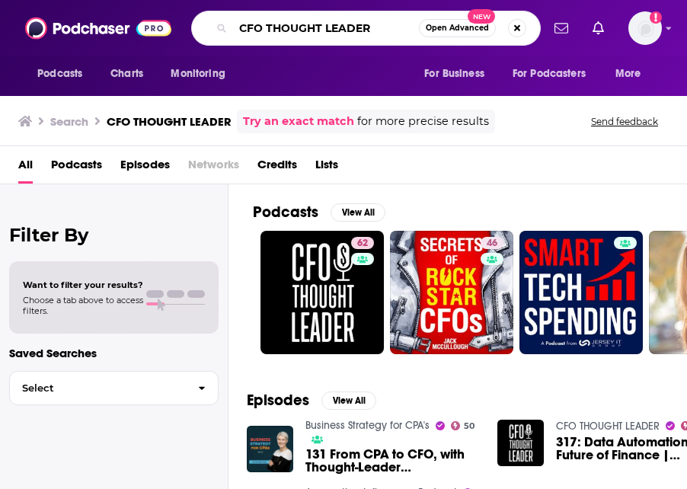
click at [390, 36] on input "CFO THOUGHT LEADER" at bounding box center [326, 28] width 186 height 24
paste input "Spend Culture: Conversations on Spend Management, Procurement, and Finance Lead…"
type input "Spend Culture: Conversations on Spend Management, Procurement, and Finance Lead…"
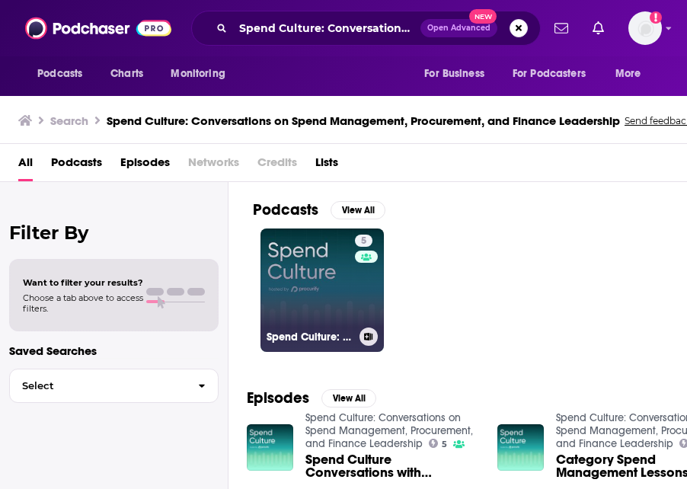
click at [312, 272] on link "5 Spend Culture: Conversations on Spend Management, Procurement, and Finance Le…" at bounding box center [321, 289] width 123 height 123
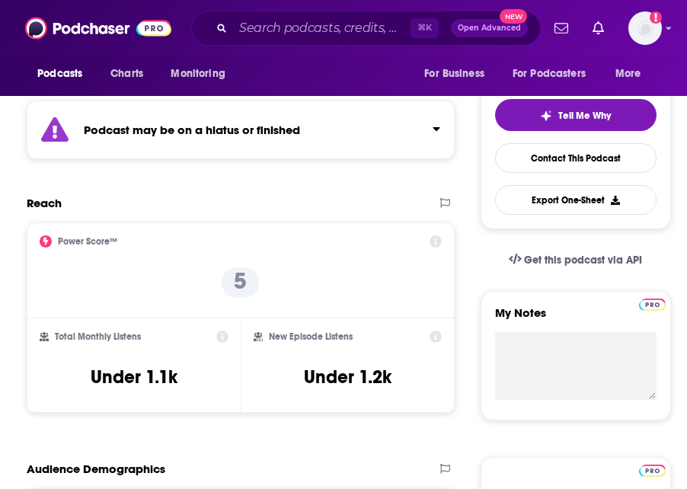
scroll to position [124, 0]
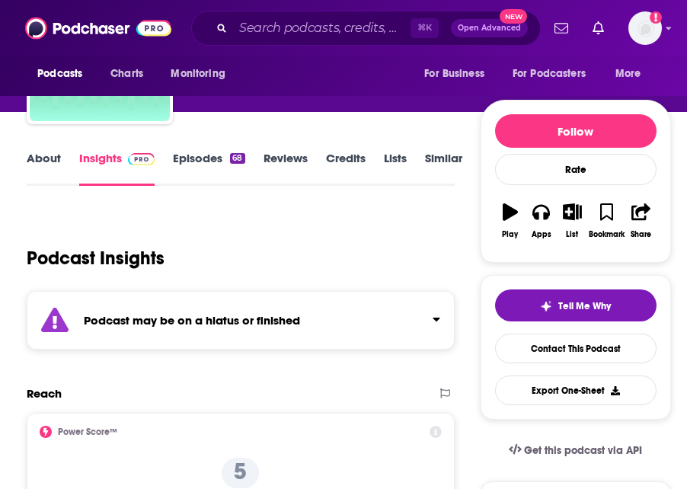
click at [205, 165] on link "Episodes 68" at bounding box center [209, 168] width 72 height 35
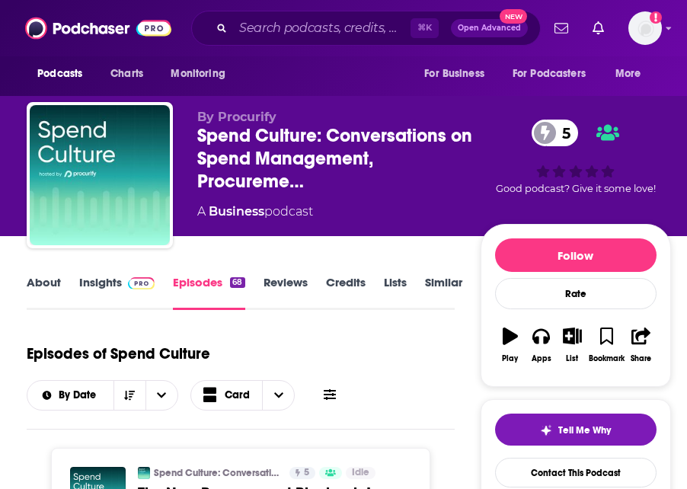
click at [34, 292] on link "About" at bounding box center [44, 292] width 34 height 35
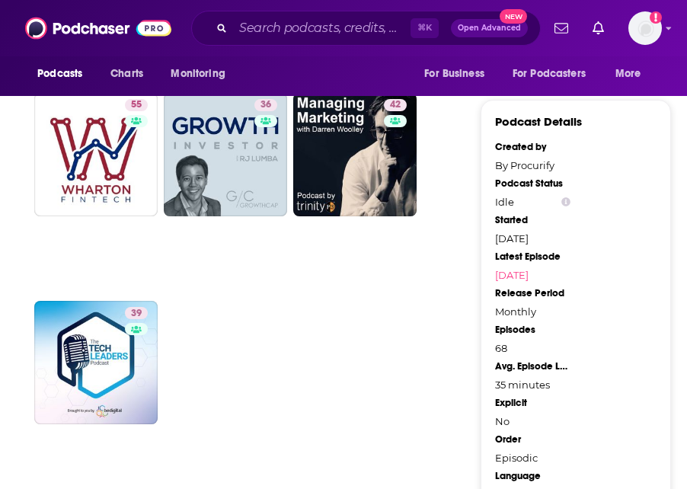
scroll to position [1644, 0]
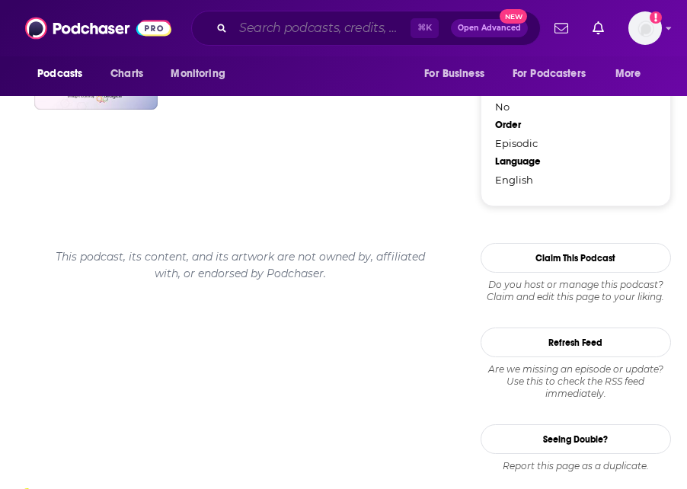
click at [330, 21] on input "Search podcasts, credits, & more..." at bounding box center [321, 28] width 177 height 24
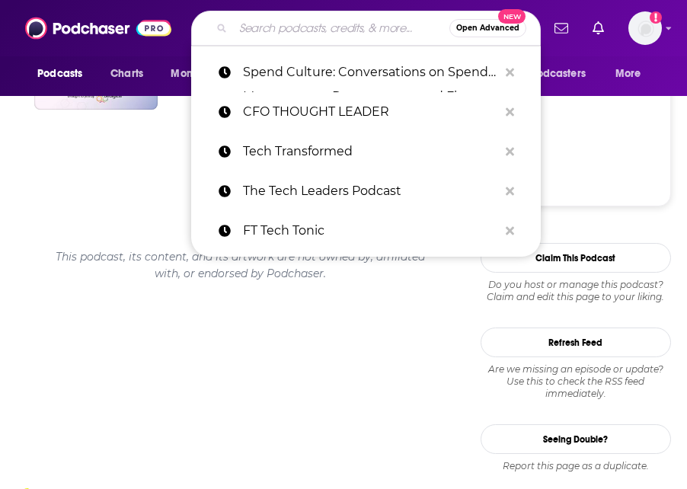
paste input "CFO Bookshelf"
type input "CFO Bookshelf"
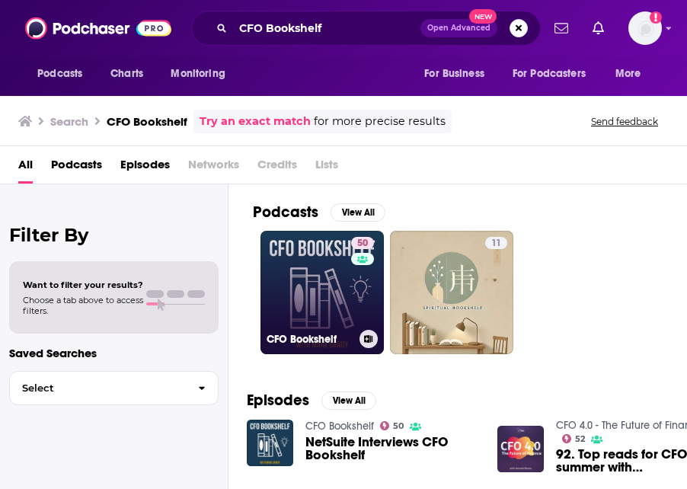
click at [328, 299] on link "50 CFO Bookshelf" at bounding box center [321, 292] width 123 height 123
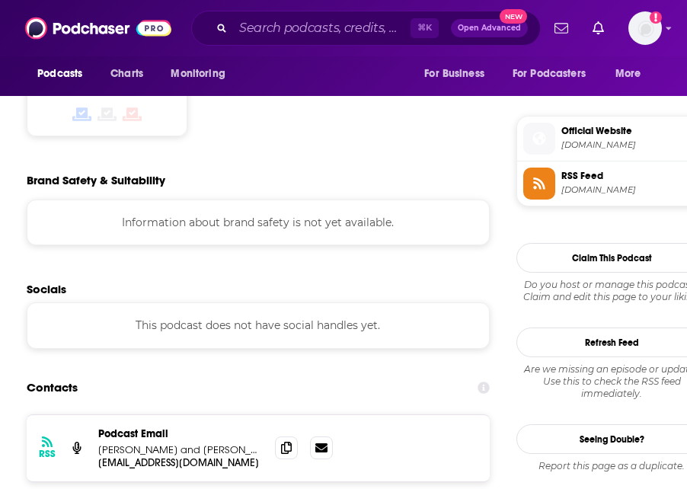
scroll to position [1551, 0]
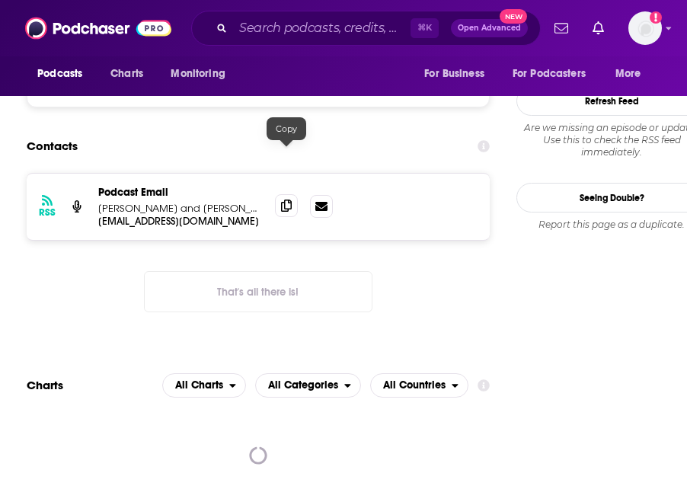
click at [277, 194] on span at bounding box center [286, 205] width 23 height 23
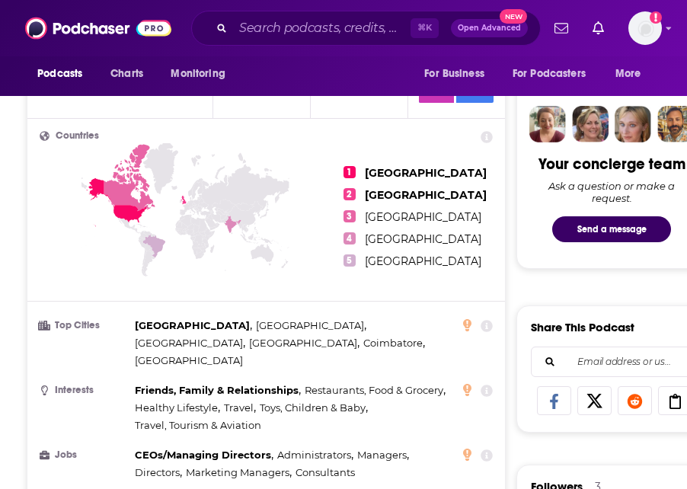
scroll to position [0, 0]
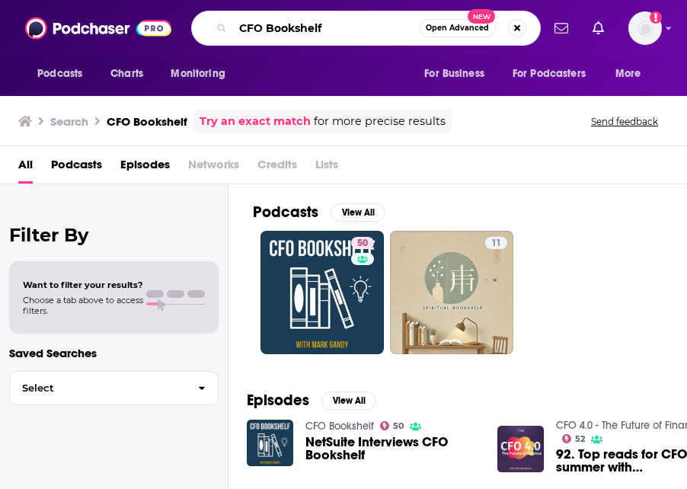
click at [357, 32] on input "CFO Bookshelf" at bounding box center [326, 28] width 186 height 24
paste input "Insights"
type input "CFO Insights"
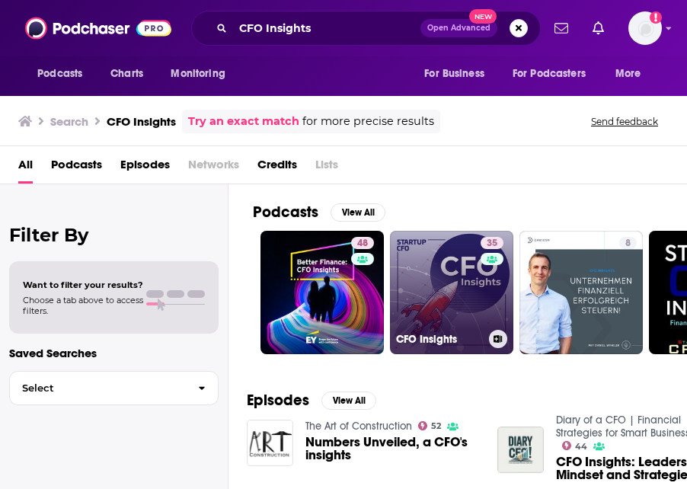
click at [429, 287] on link "35 CFO Insights" at bounding box center [451, 292] width 123 height 123
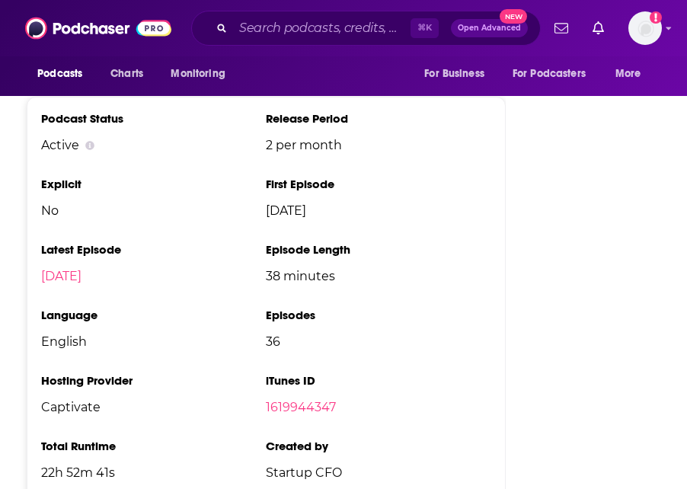
scroll to position [1745, 0]
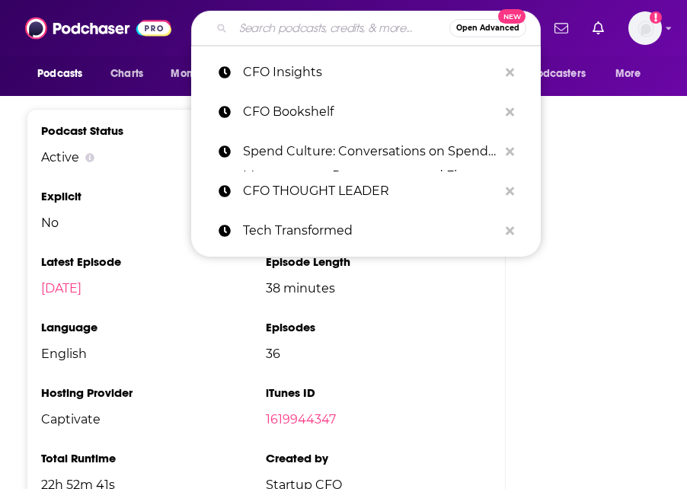
click at [302, 26] on input "Search podcasts, credits, & more..." at bounding box center [341, 28] width 216 height 24
paste input "The Modern CFO"
type input "The Modern CFO"
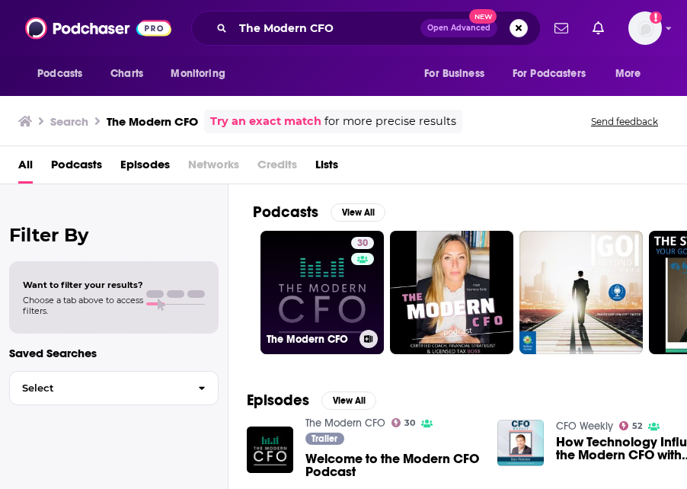
click at [300, 294] on link "30 The Modern CFO" at bounding box center [321, 292] width 123 height 123
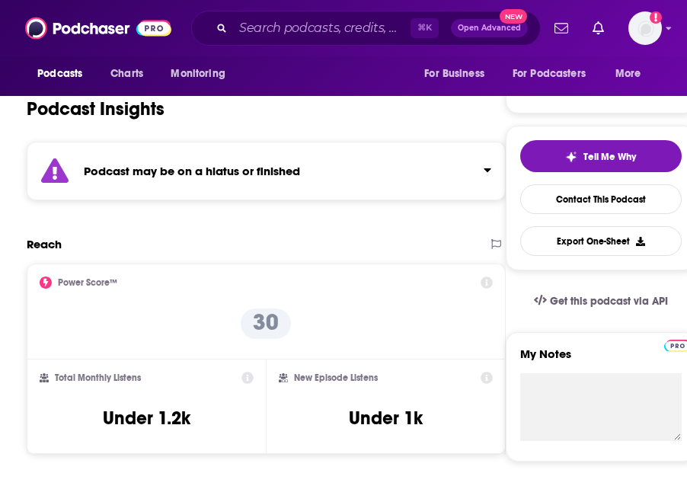
scroll to position [279, 0]
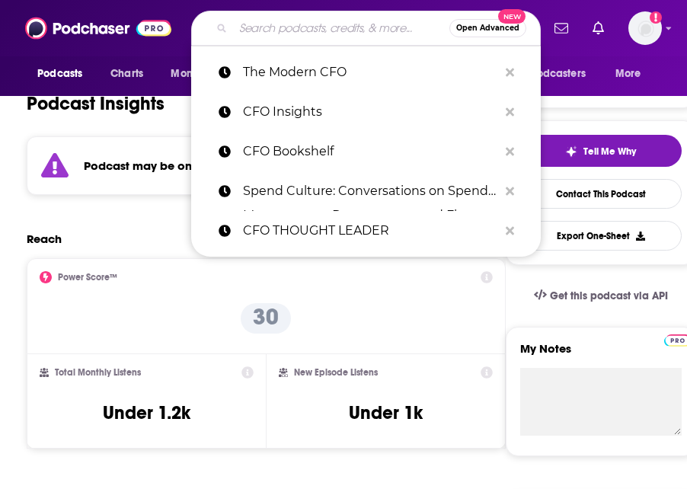
click at [338, 24] on input "Search podcasts, credits, & more..." at bounding box center [341, 28] width 216 height 24
paste input "9. CFO Journals"
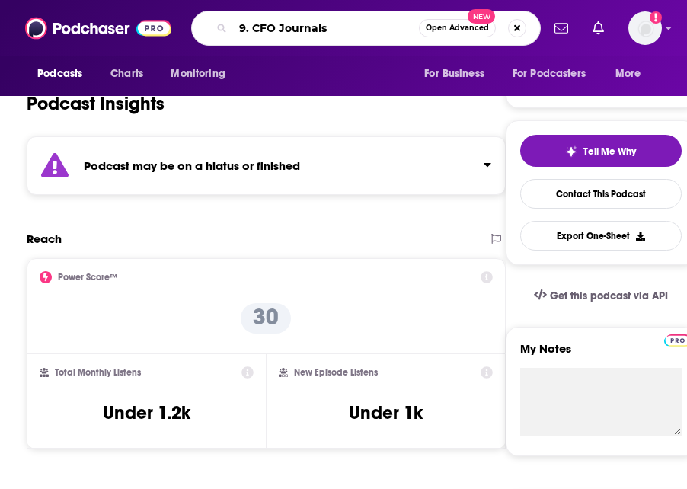
drag, startPoint x: 254, startPoint y: 29, endPoint x: 175, endPoint y: 29, distance: 78.4
click at [175, 29] on div "Podcasts Charts Monitoring 9. CFO Journals Open Advanced New For Business For P…" at bounding box center [343, 28] width 687 height 56
type input "CFO Journals"
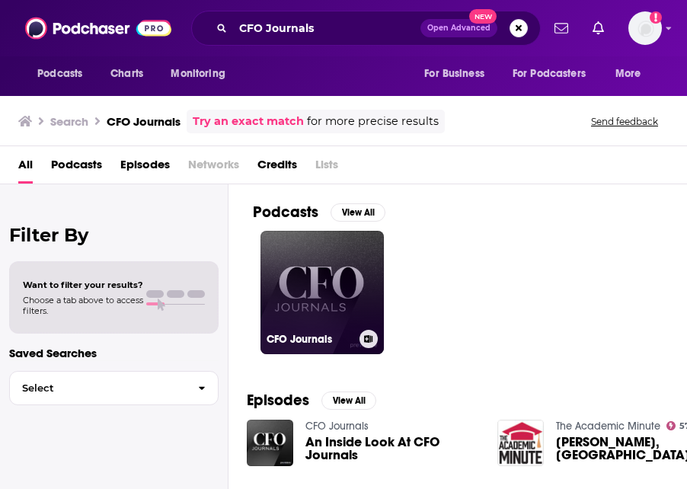
click at [311, 277] on link "CFO Journals" at bounding box center [321, 292] width 123 height 123
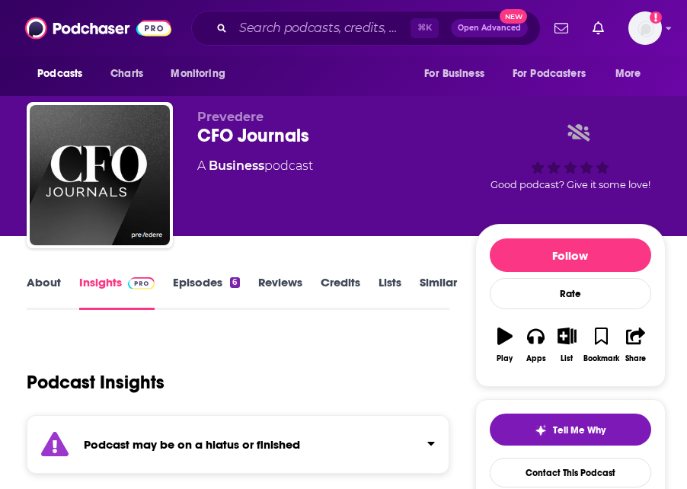
scroll to position [48, 0]
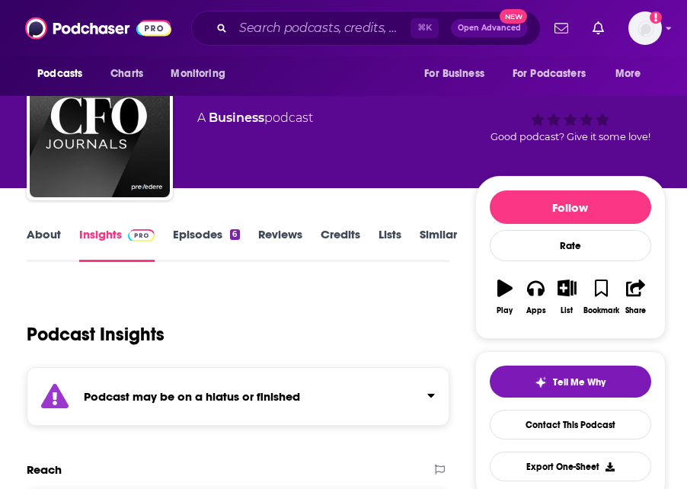
click at [191, 235] on link "Episodes 6" at bounding box center [206, 244] width 66 height 35
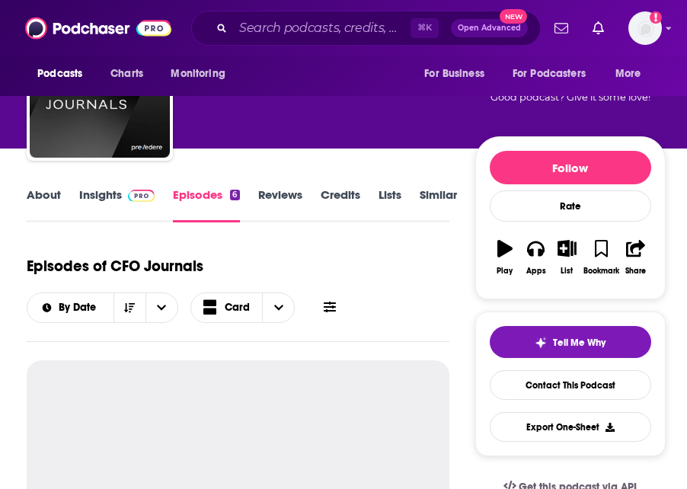
scroll to position [200, 0]
